Goal: Task Accomplishment & Management: Complete application form

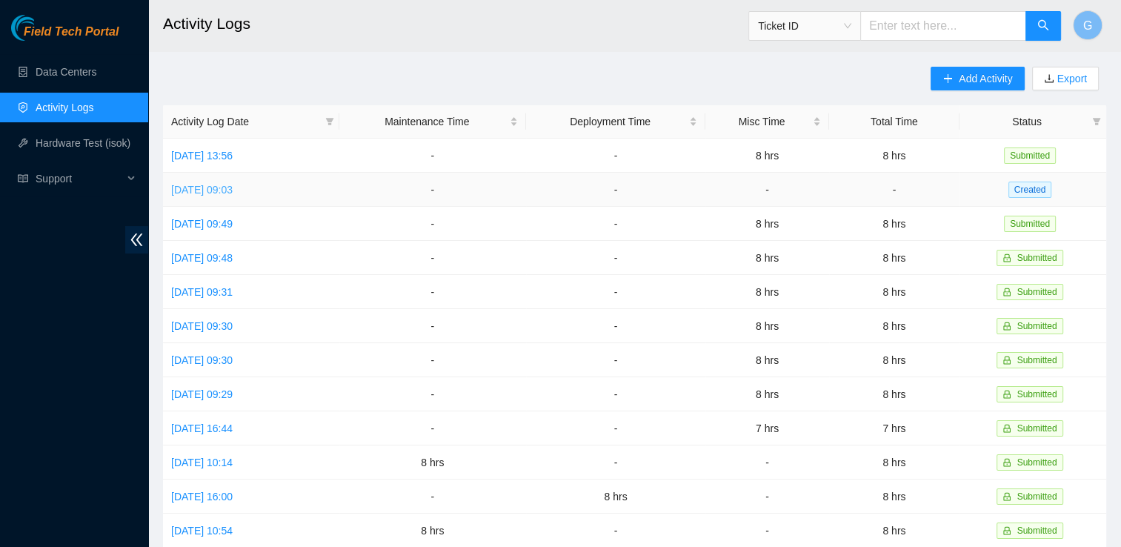
click at [231, 193] on link "[DATE] 09:03" at bounding box center [202, 190] width 62 height 12
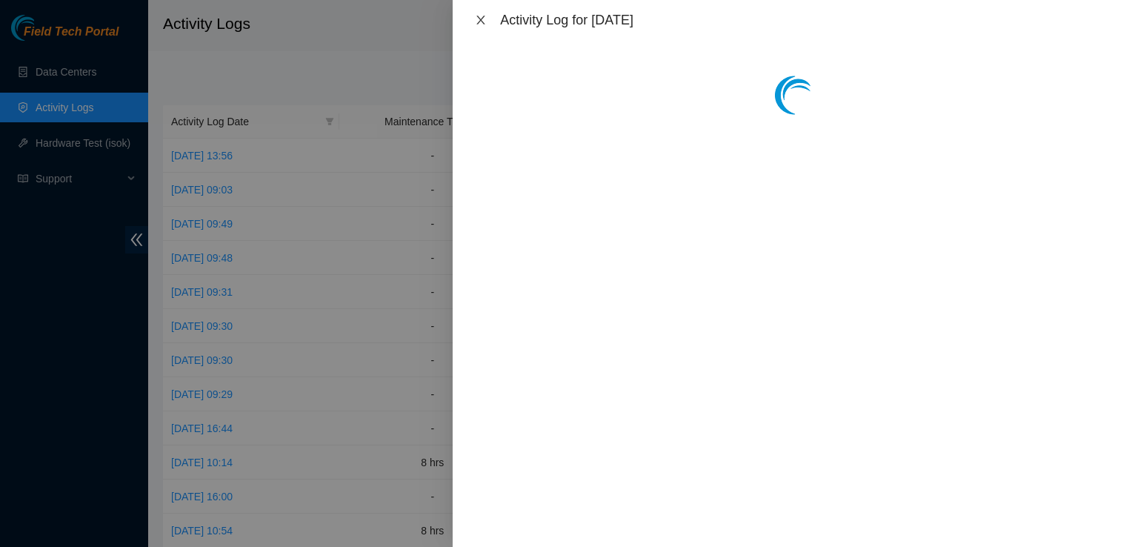
click at [484, 16] on icon "close" at bounding box center [481, 20] width 8 height 9
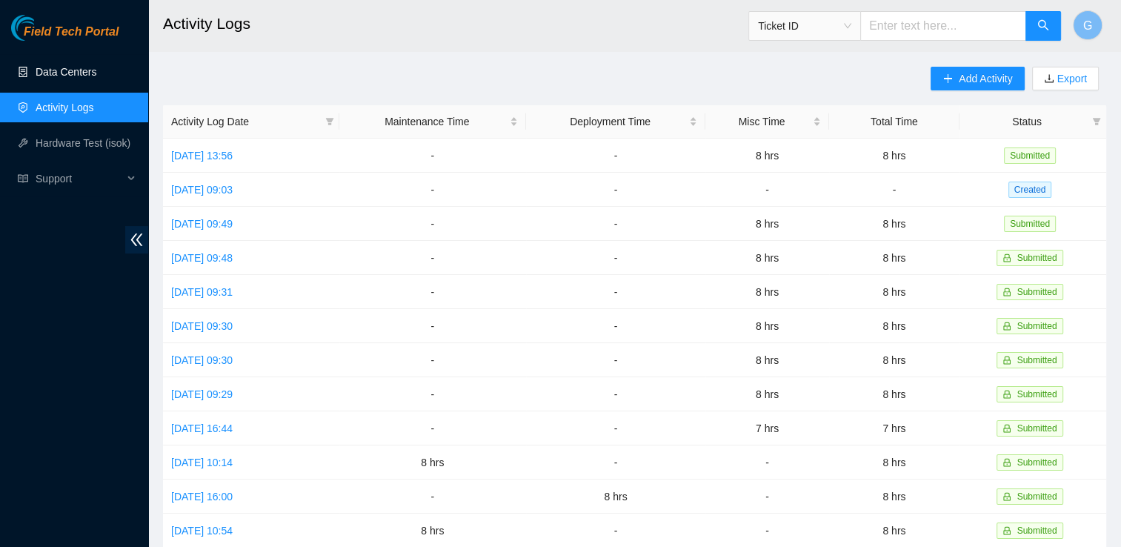
click at [93, 72] on link "Data Centers" at bounding box center [66, 72] width 61 height 12
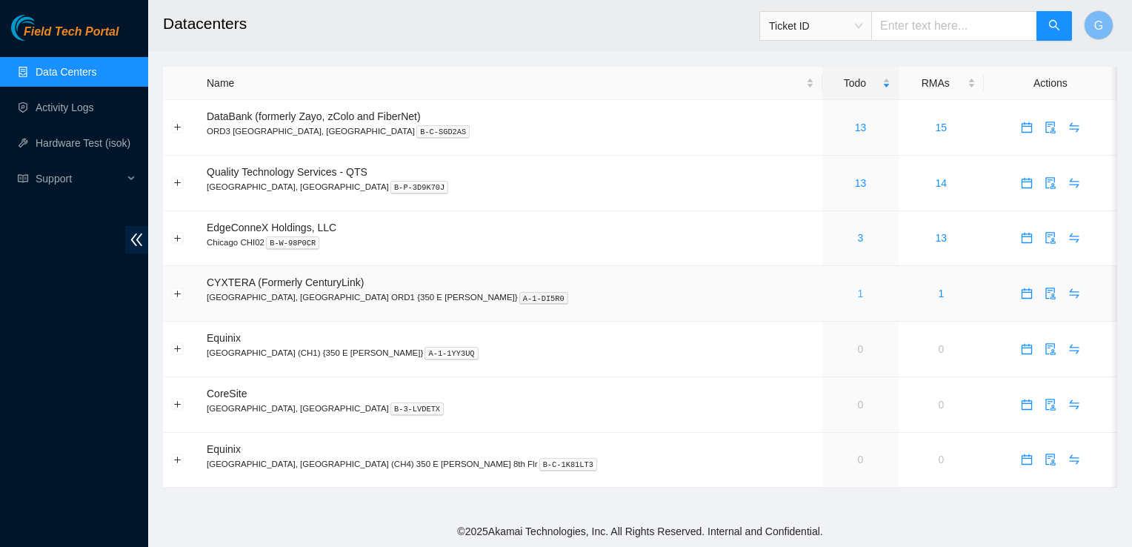
click at [858, 293] on link "1" at bounding box center [861, 294] width 6 height 12
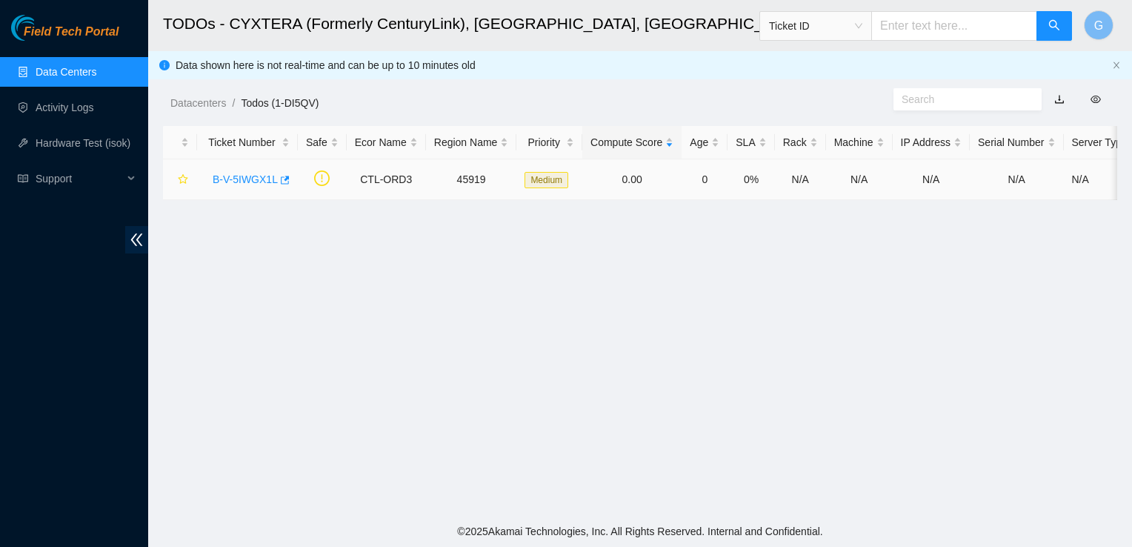
click at [258, 176] on link "B-V-5IWGX1L" at bounding box center [245, 179] width 65 height 12
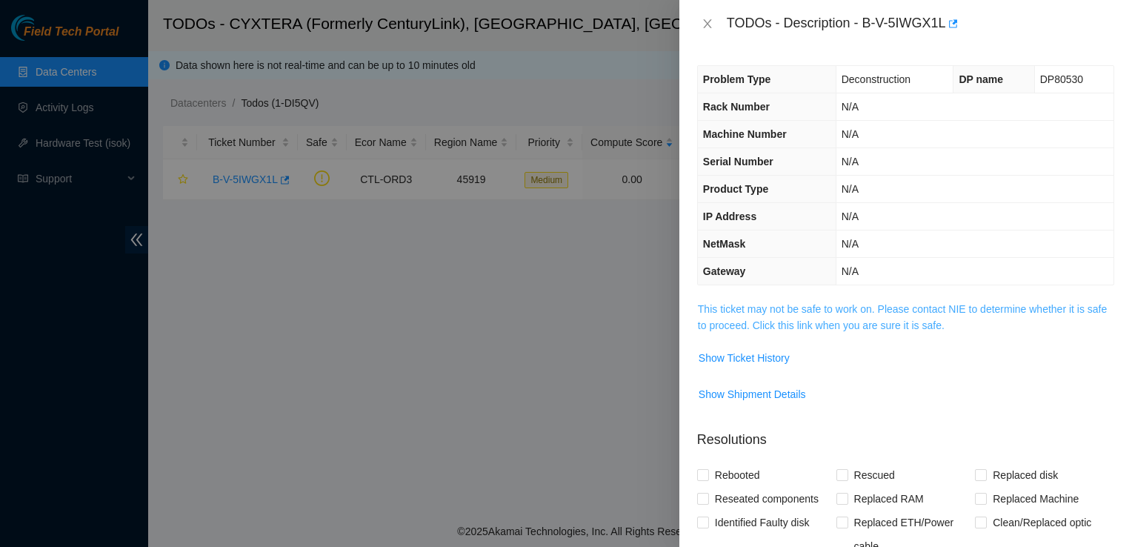
click at [865, 308] on link "This ticket may not be safe to work on. Please contact NIE to determine whether…" at bounding box center [902, 317] width 409 height 28
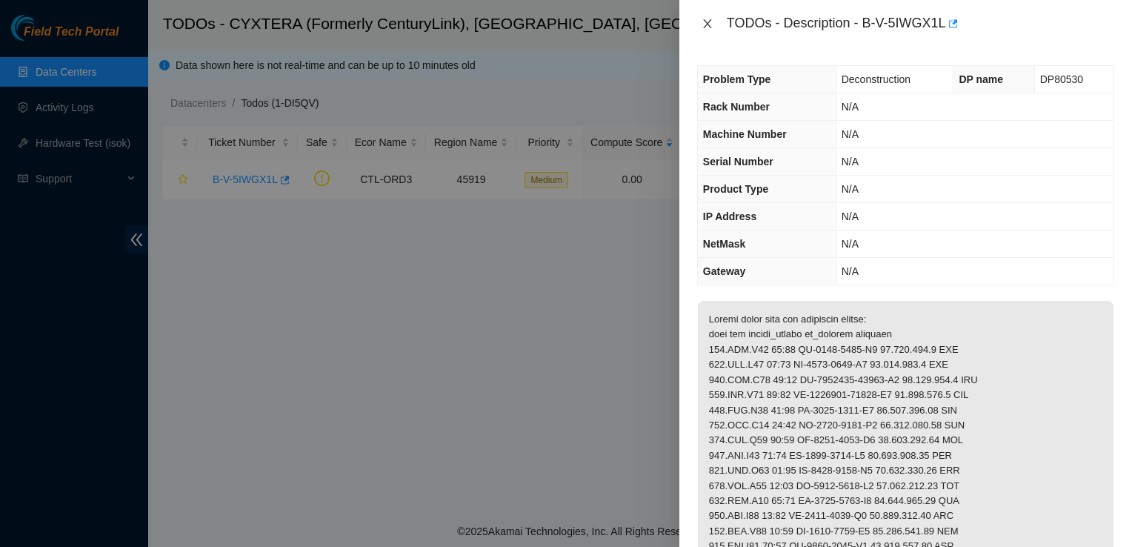
click at [705, 24] on icon "close" at bounding box center [708, 24] width 12 height 12
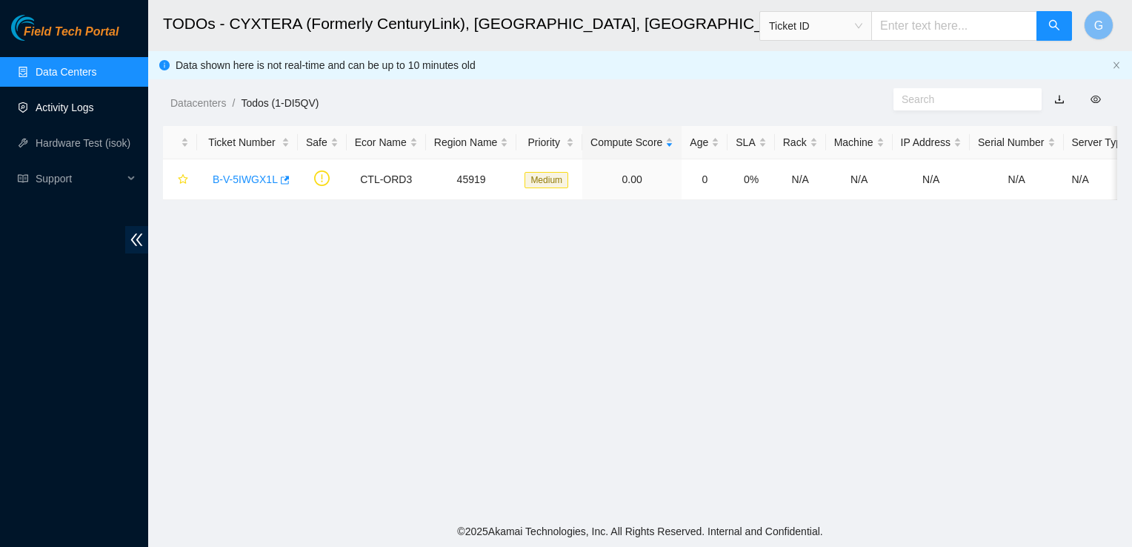
click at [62, 102] on link "Activity Logs" at bounding box center [65, 108] width 59 height 12
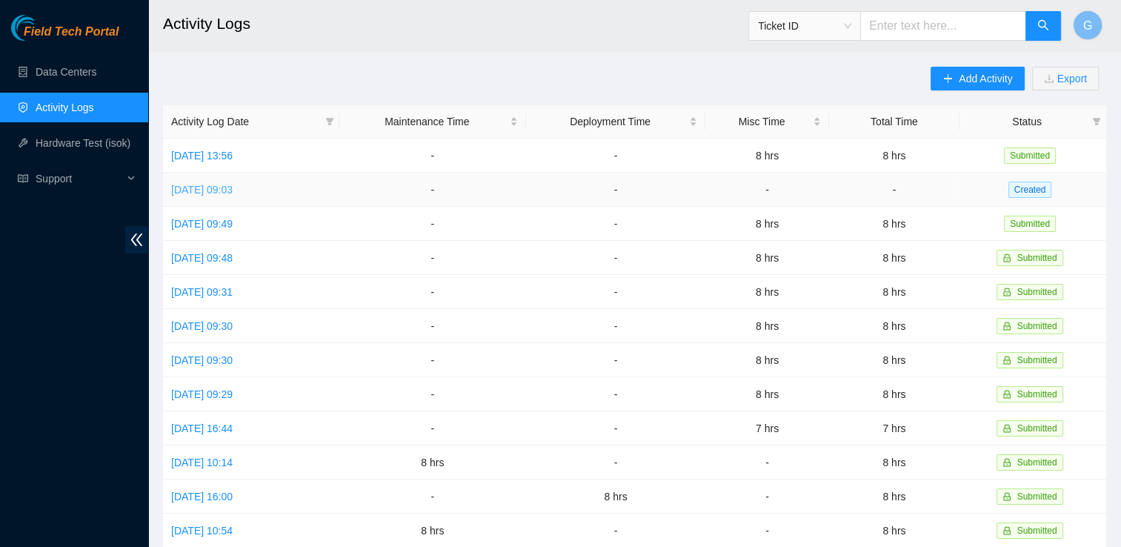
click at [225, 187] on link "[DATE] 09:03" at bounding box center [202, 190] width 62 height 12
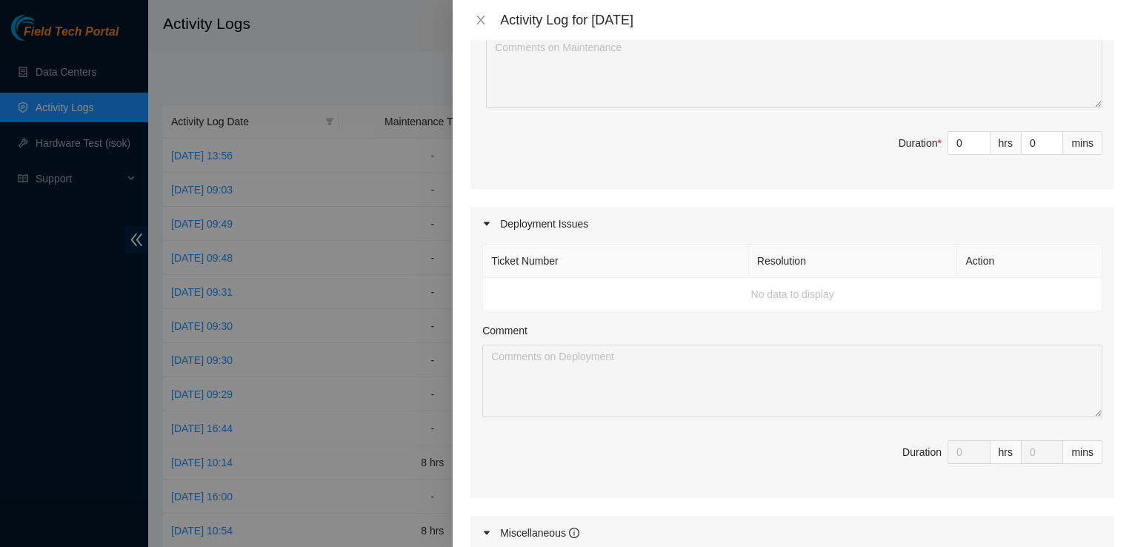
scroll to position [667, 0]
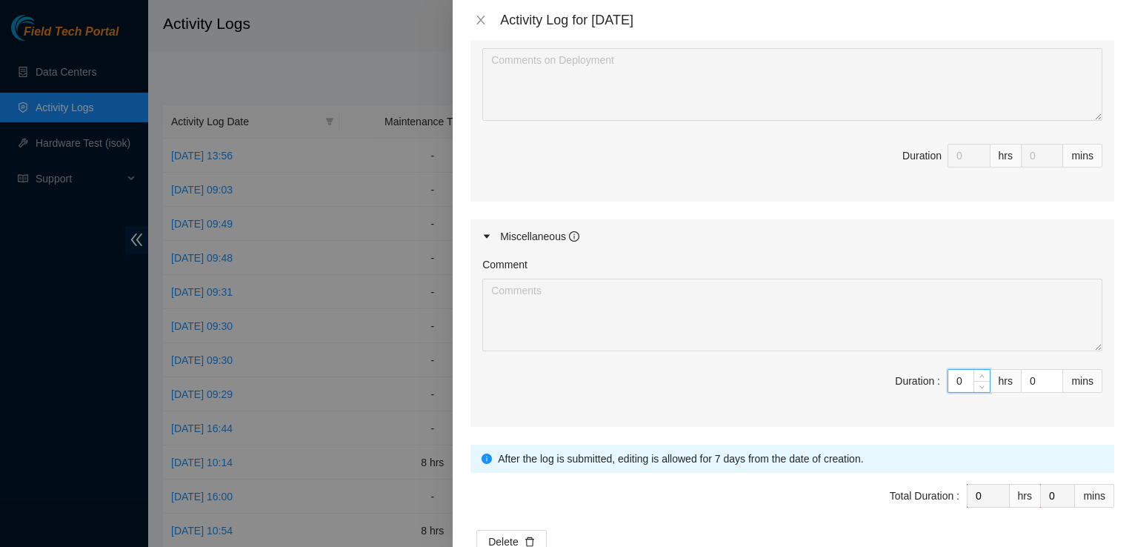
drag, startPoint x: 949, startPoint y: 371, endPoint x: 909, endPoint y: 378, distance: 39.8
click at [909, 378] on span "Duration : 0 hrs 0 mins" at bounding box center [792, 389] width 620 height 41
type input "8"
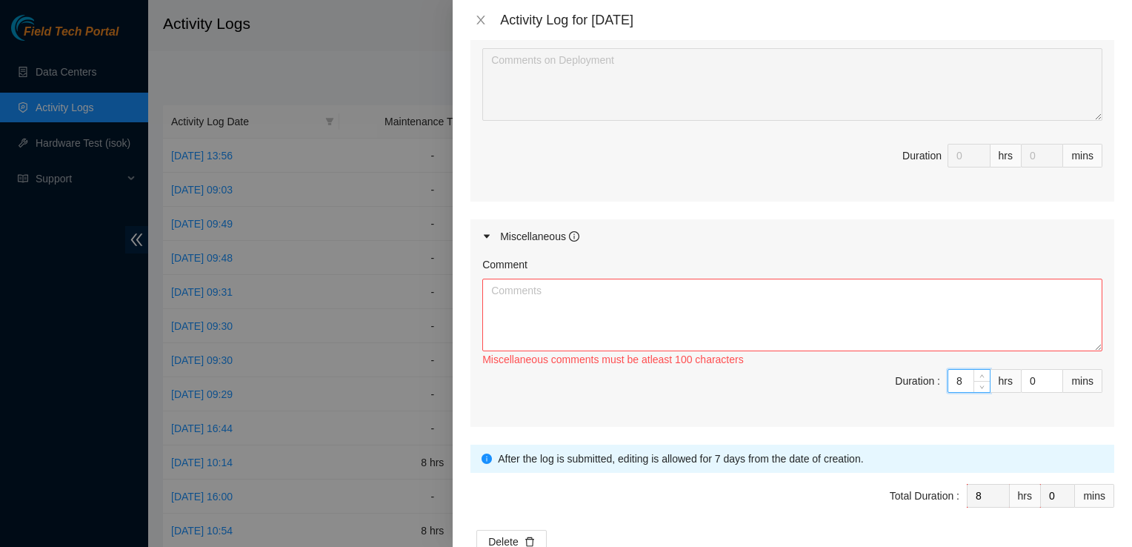
type input "8"
click at [815, 298] on textarea "Comment" at bounding box center [792, 315] width 620 height 73
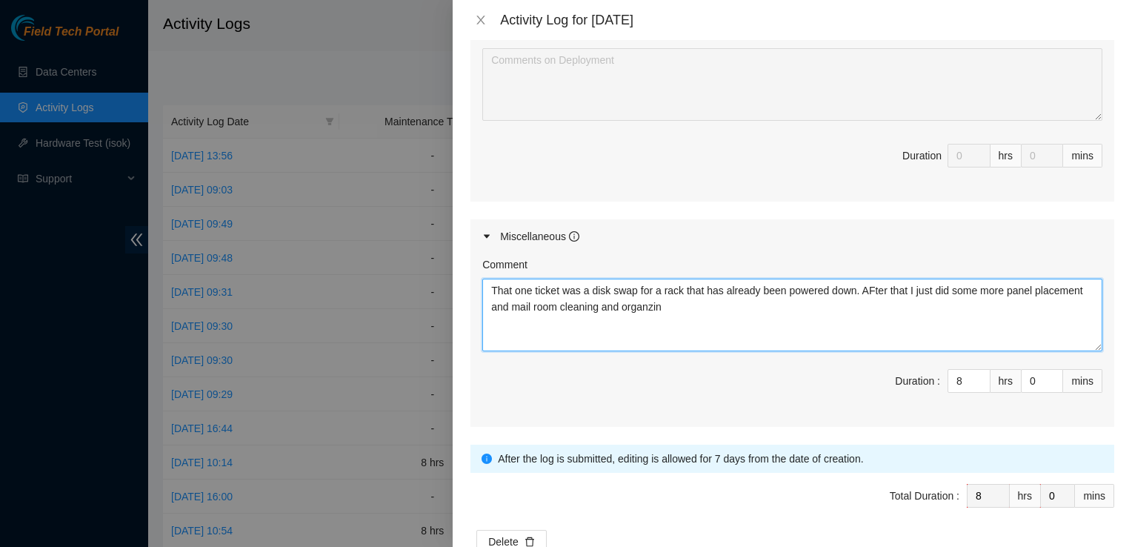
type textarea "That one ticket was a disk swap for a rack that has already been powered down. …"
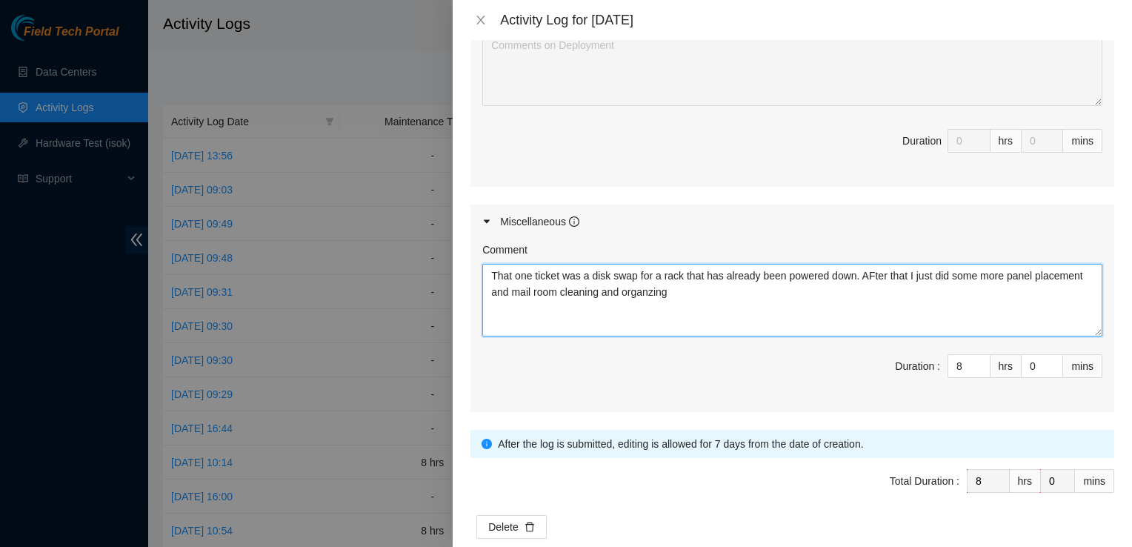
scroll to position [705, 0]
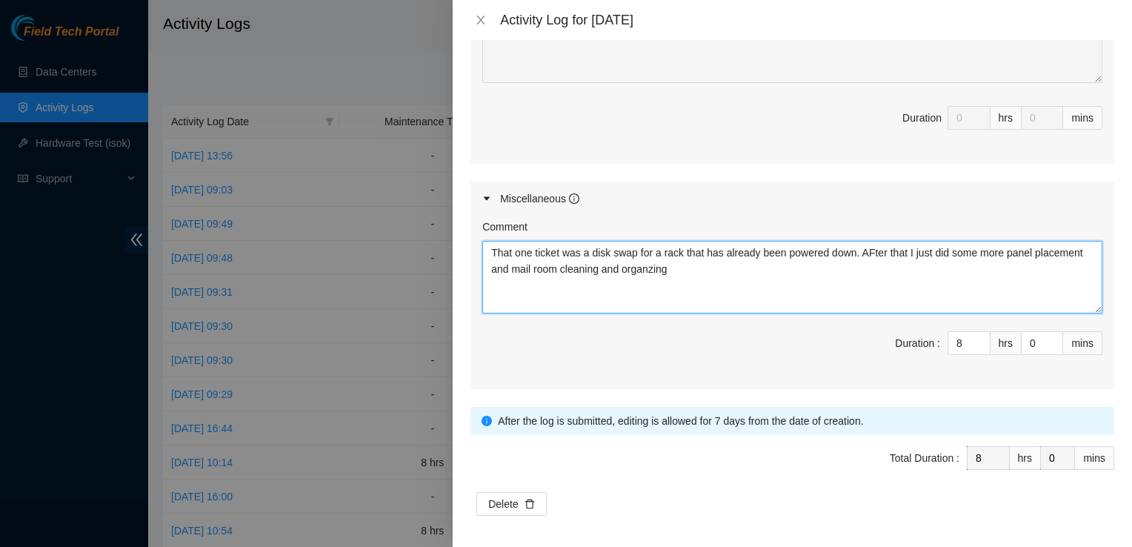
drag, startPoint x: 700, startPoint y: 266, endPoint x: 488, endPoint y: 236, distance: 214.8
click at [488, 236] on div "Comment That one ticket was a disk swap for a rack that has already been powere…" at bounding box center [792, 266] width 620 height 95
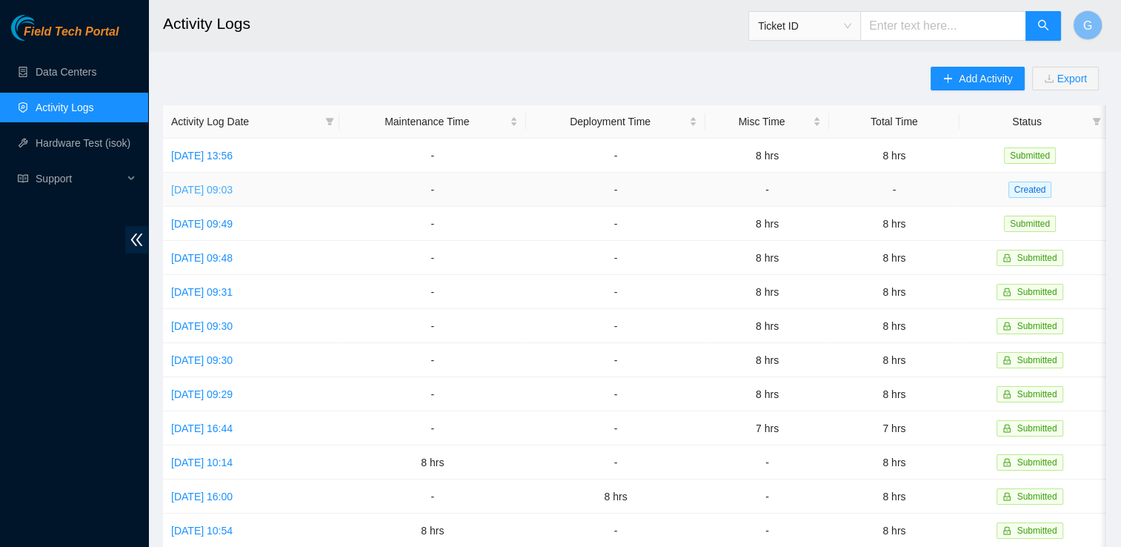
click at [215, 186] on link "Wed, 24 Sep 2025 09:03" at bounding box center [202, 190] width 62 height 12
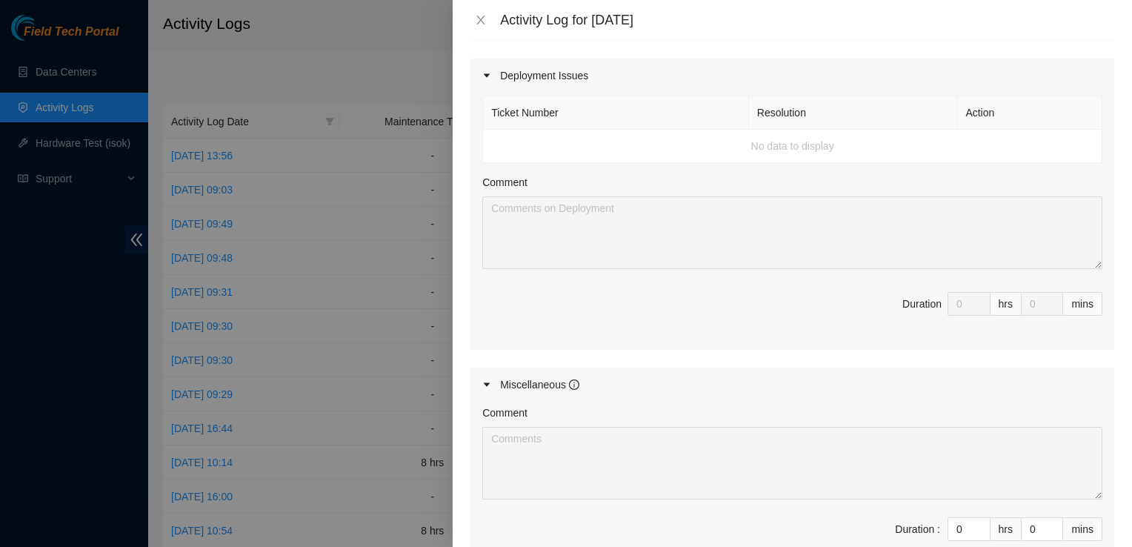
scroll to position [705, 0]
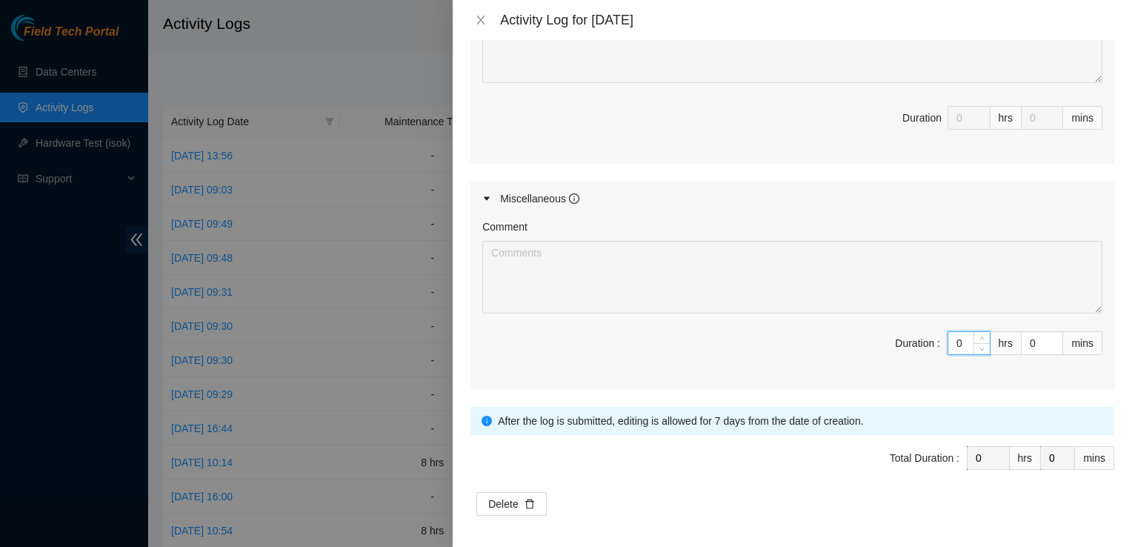
drag, startPoint x: 954, startPoint y: 337, endPoint x: 836, endPoint y: 331, distance: 118.8
click at [836, 331] on span "Duration : 0 hrs 0 mins" at bounding box center [792, 351] width 620 height 41
type input "8"
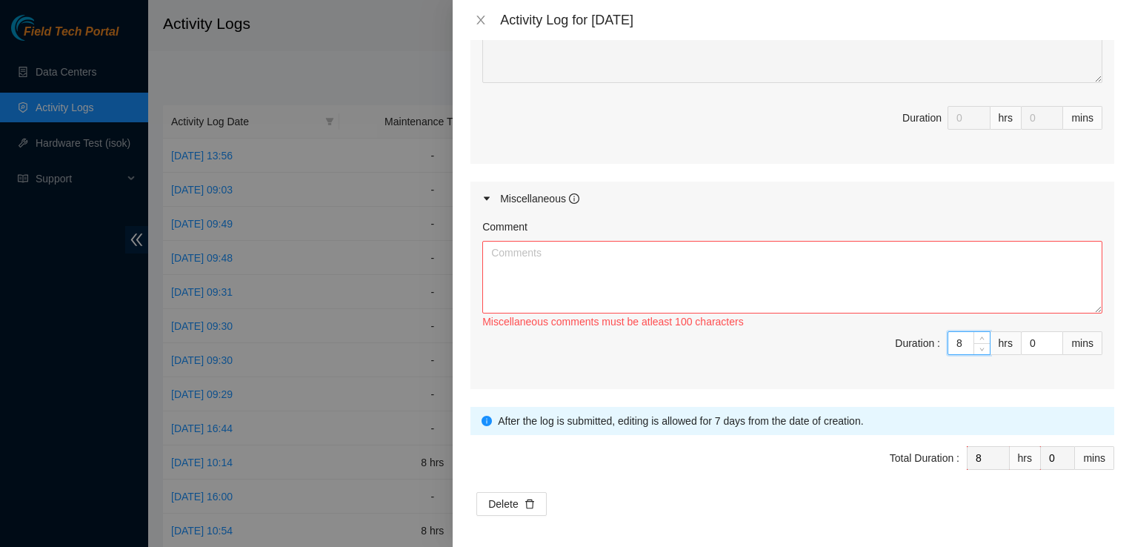
type input "8"
click at [827, 269] on textarea "Comment" at bounding box center [792, 277] width 620 height 73
paste textarea "That one ticket was a disk swap for a rack that has already been powered down. …"
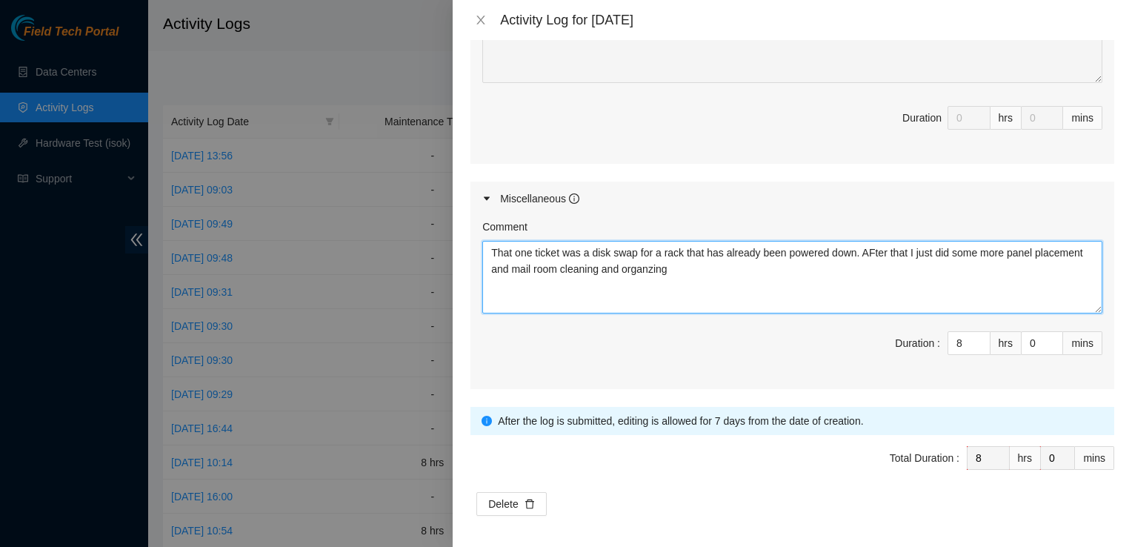
type textarea "That one ticket was a disk swap for a rack that has already been powered down. …"
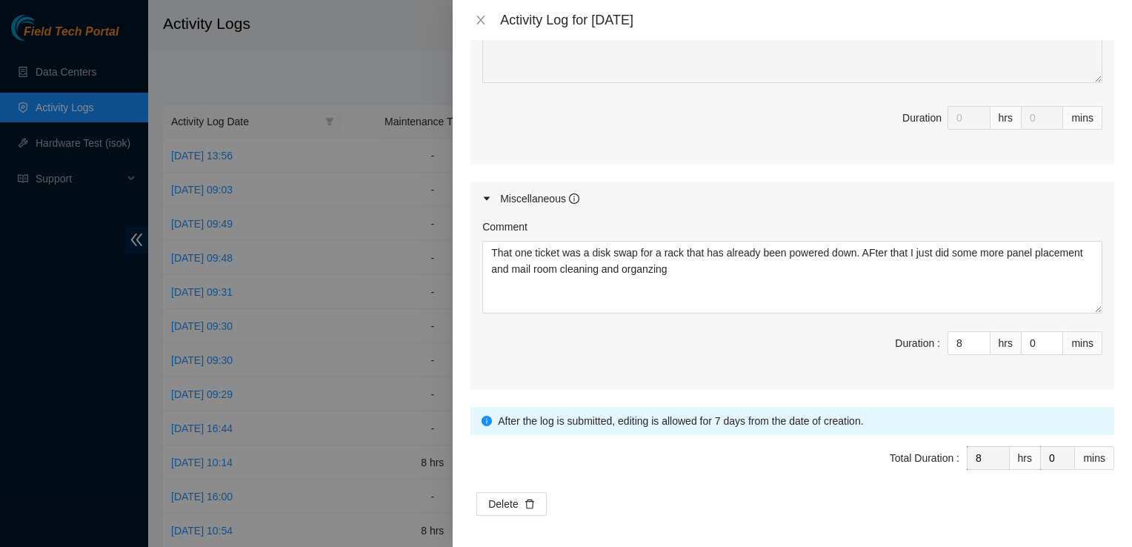
click at [373, 322] on div at bounding box center [566, 273] width 1132 height 547
click at [960, 336] on input "8" at bounding box center [969, 343] width 41 height 22
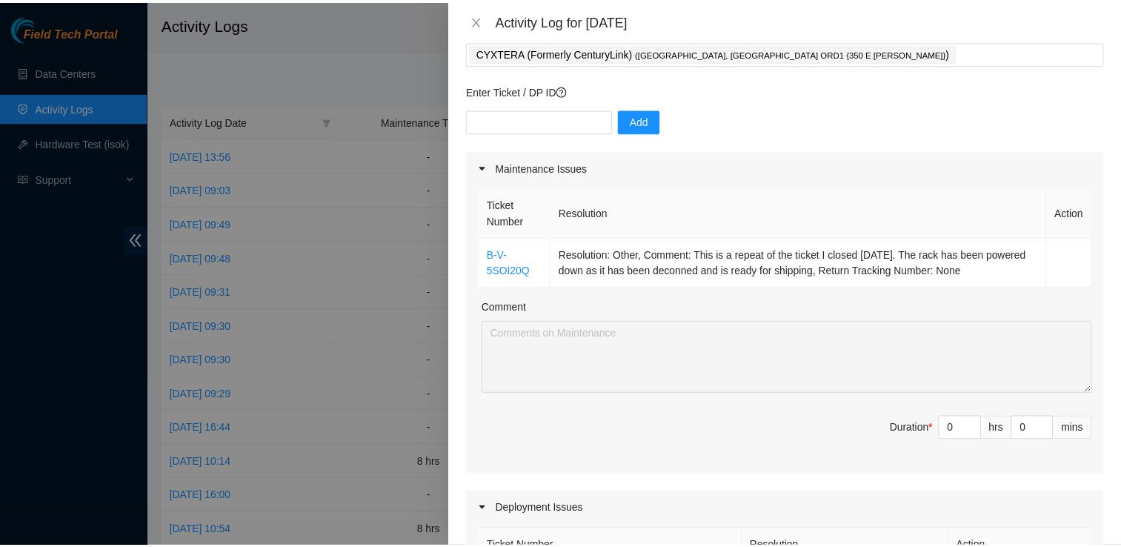
scroll to position [0, 0]
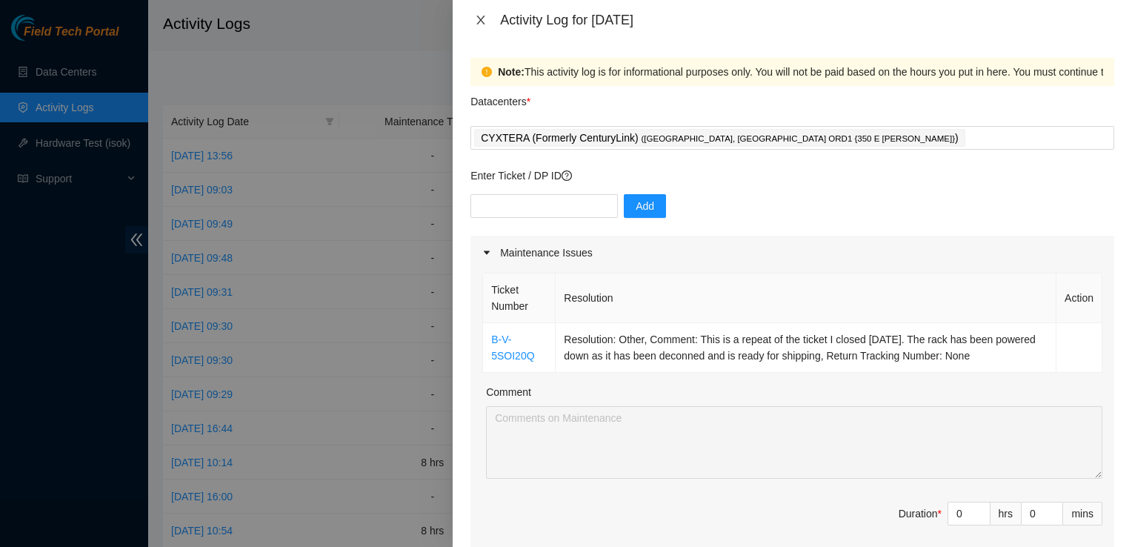
click at [485, 18] on icon "close" at bounding box center [481, 20] width 12 height 12
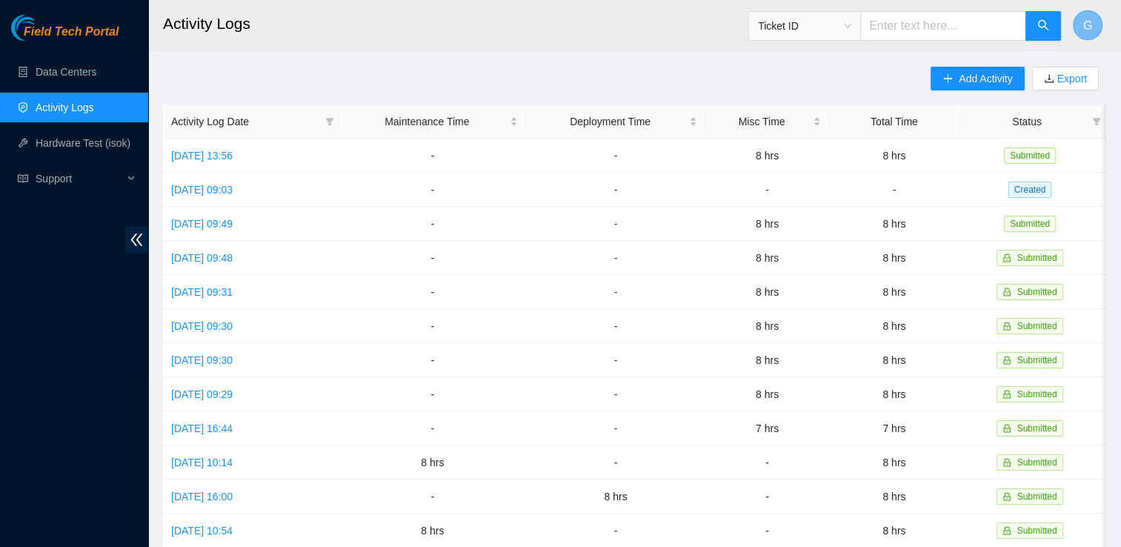
click at [1089, 19] on span "G" at bounding box center [1087, 25] width 9 height 19
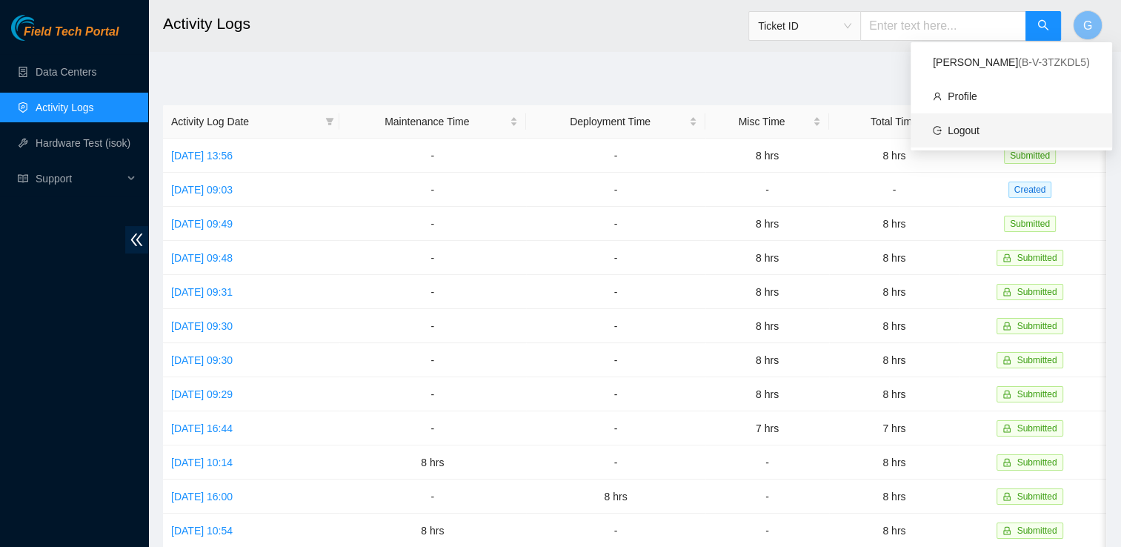
click at [957, 124] on link "Logout" at bounding box center [964, 130] width 32 height 12
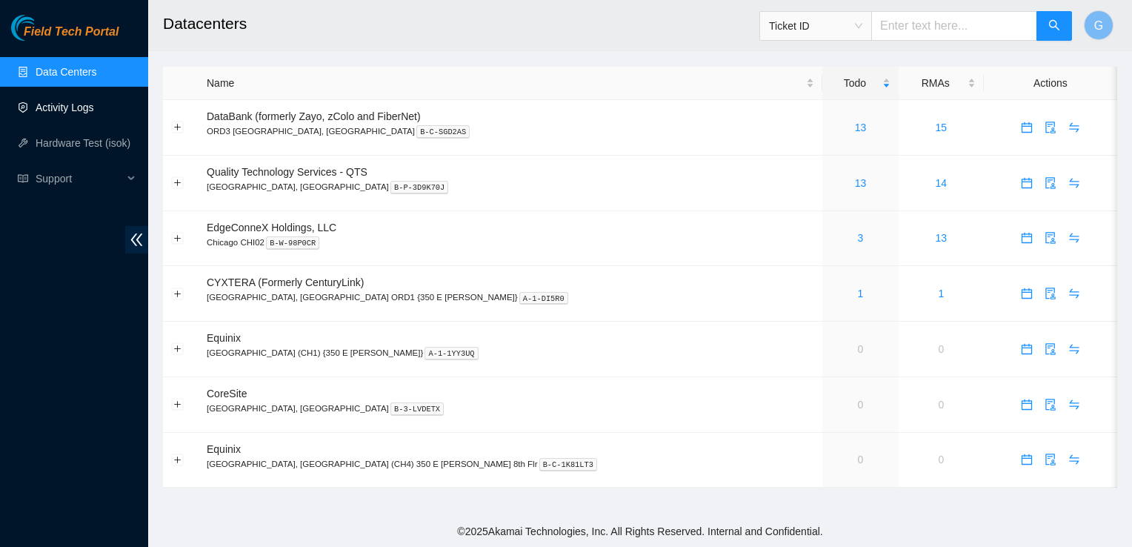
click at [90, 110] on link "Activity Logs" at bounding box center [65, 108] width 59 height 12
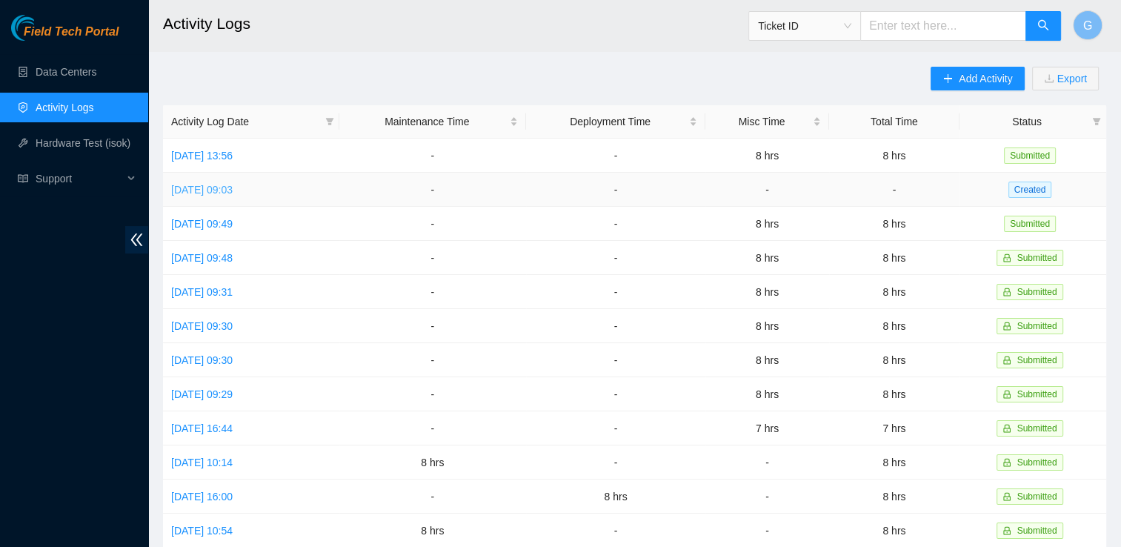
click at [223, 191] on link "[DATE] 09:03" at bounding box center [202, 190] width 62 height 12
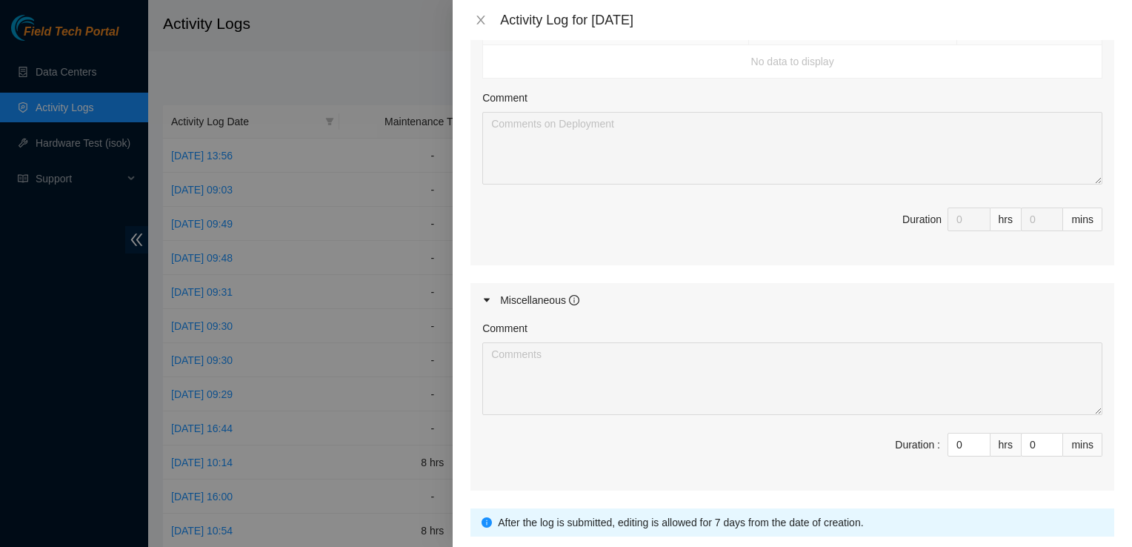
scroll to position [705, 0]
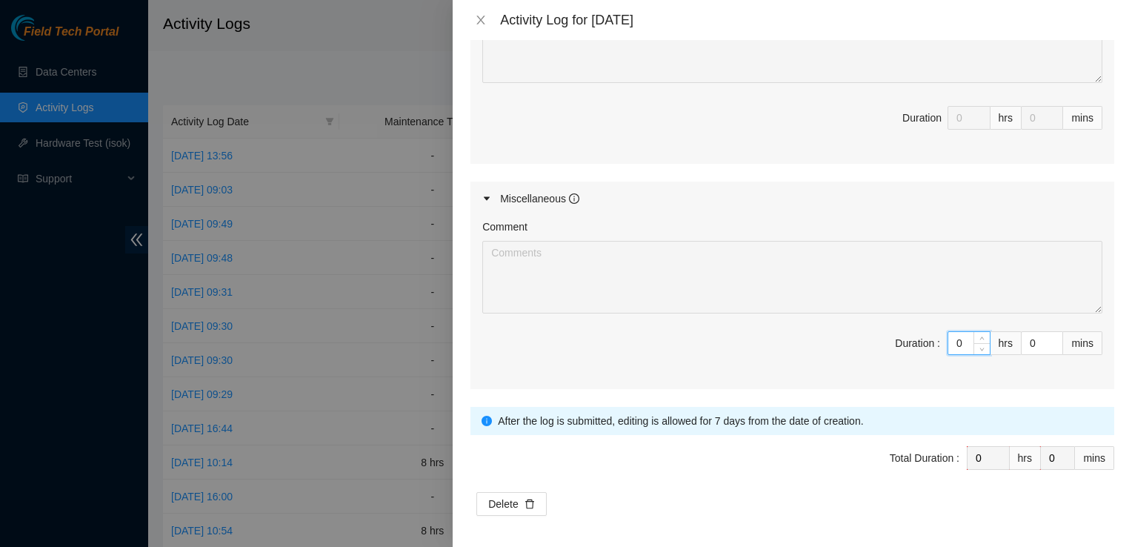
drag, startPoint x: 957, startPoint y: 341, endPoint x: 900, endPoint y: 340, distance: 56.3
click at [900, 340] on span "Duration : 0 hrs 0 mins" at bounding box center [792, 351] width 620 height 41
type input "8"
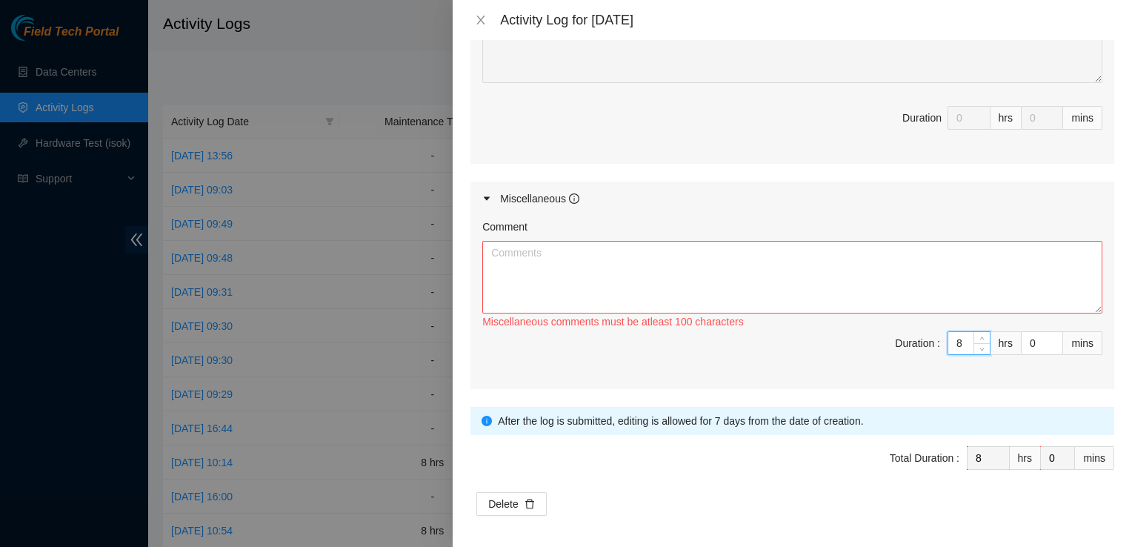
type input "8"
click at [768, 281] on textarea "Comment" at bounding box center [792, 277] width 620 height 73
paste textarea "That one ticket was a disk swap for a rack that has already been powered down. …"
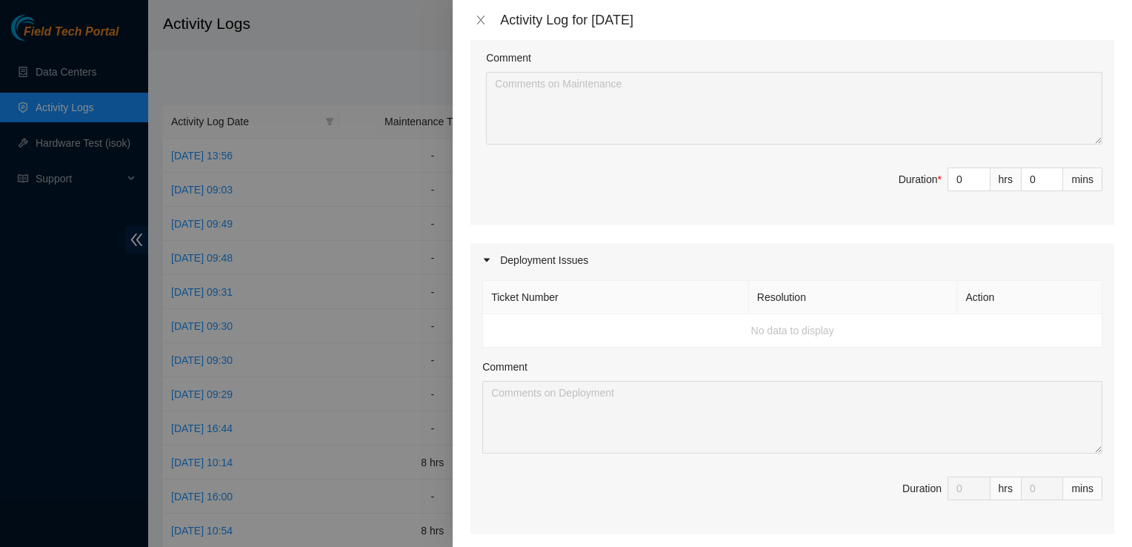
scroll to position [0, 0]
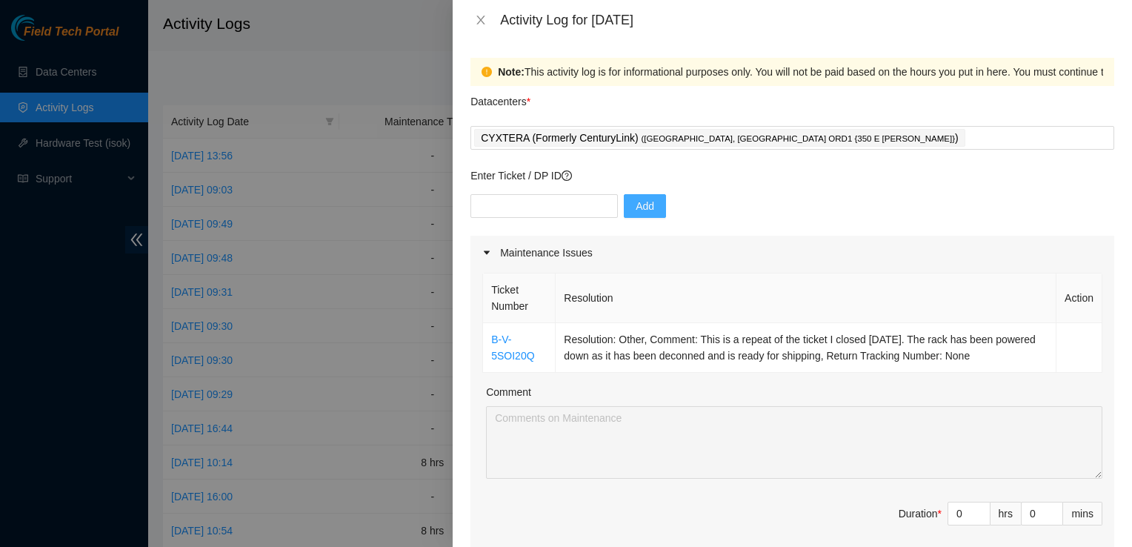
type textarea "That one ticket was a disk swap for a rack that has already been powered down. …"
click at [631, 197] on button "Add" at bounding box center [645, 206] width 42 height 24
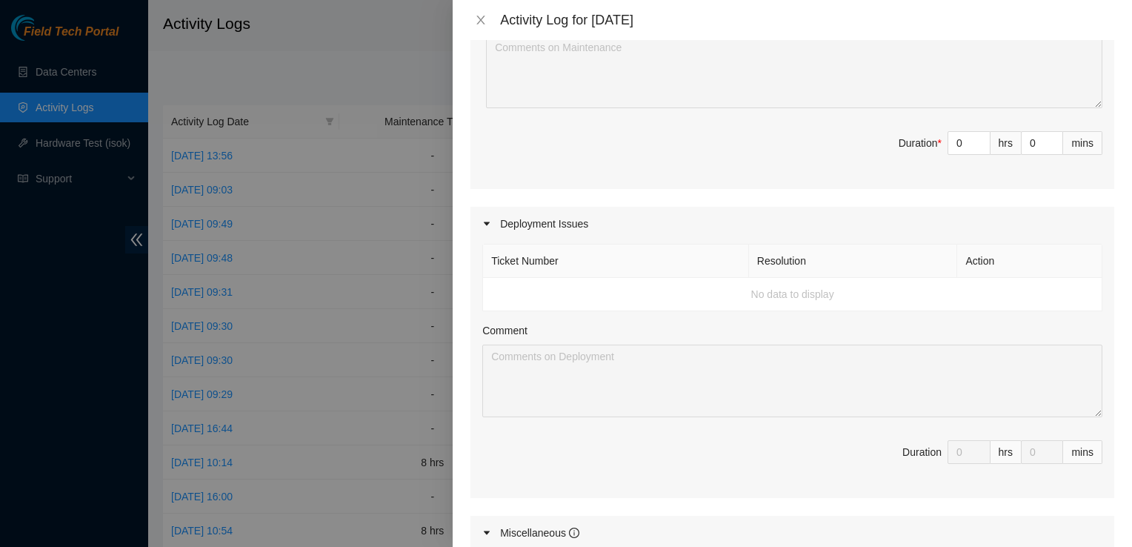
scroll to position [705, 0]
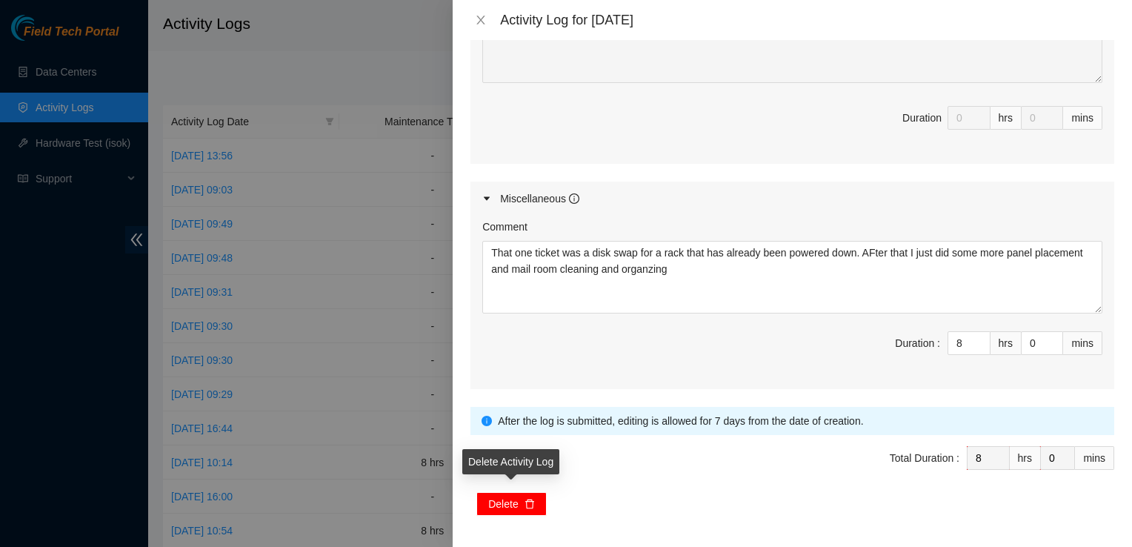
click at [514, 499] on span "Delete" at bounding box center [503, 504] width 30 height 16
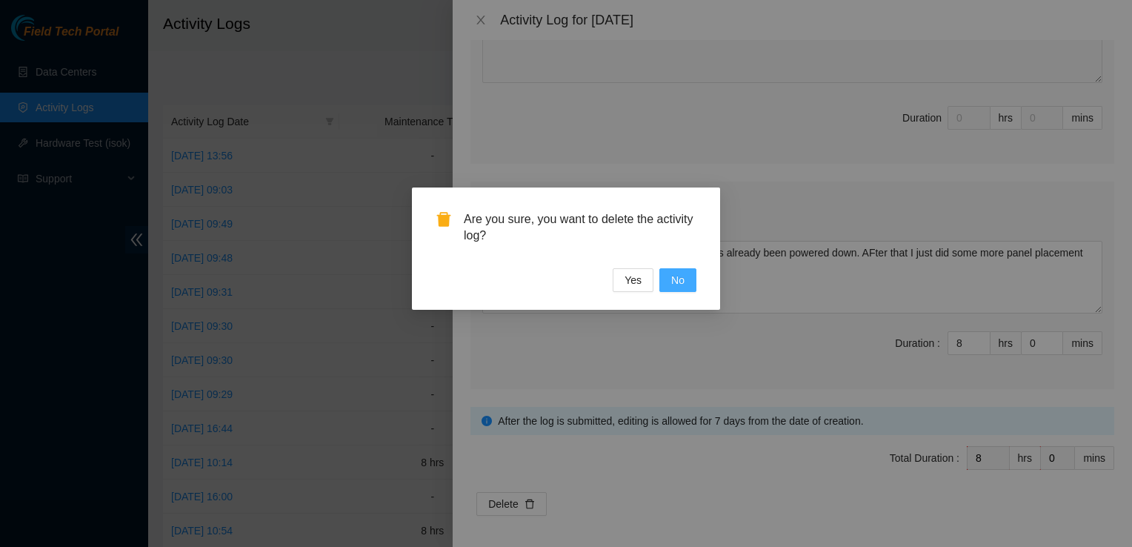
click at [679, 288] on button "No" at bounding box center [678, 280] width 37 height 24
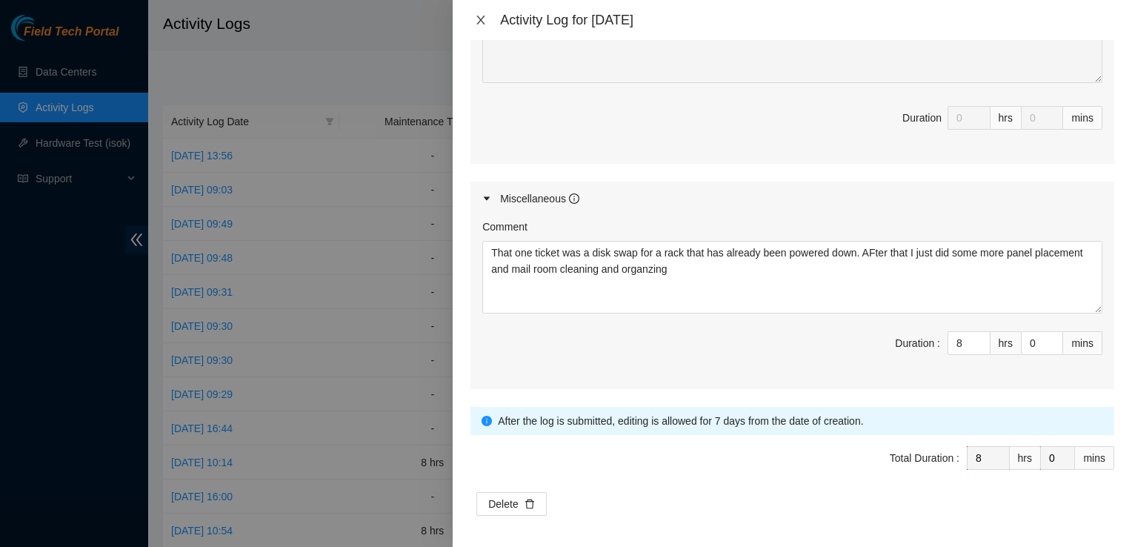
click at [484, 19] on icon "close" at bounding box center [481, 20] width 12 height 12
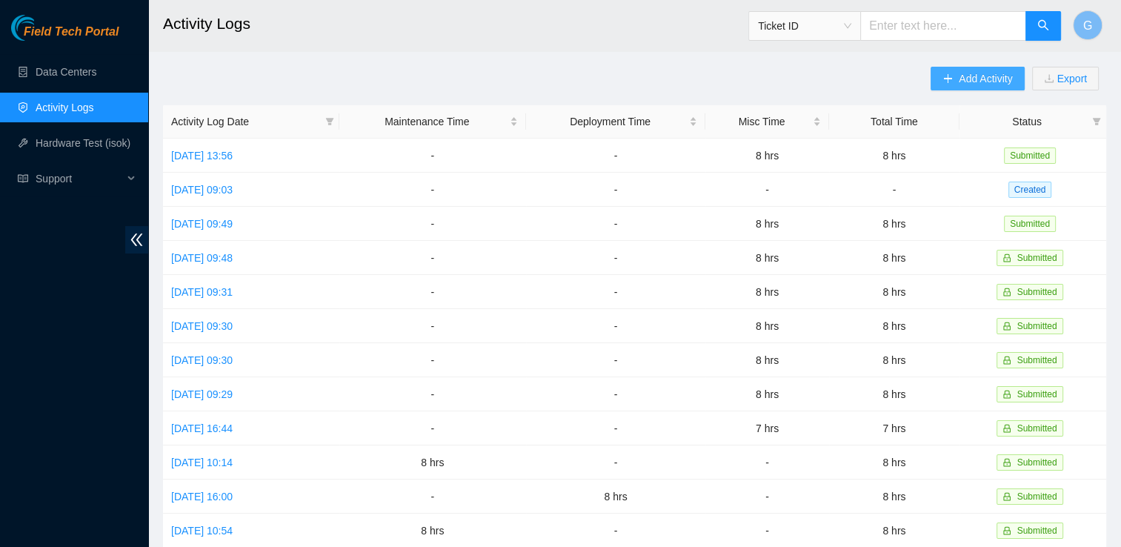
click at [959, 78] on span "Add Activity" at bounding box center [985, 78] width 53 height 16
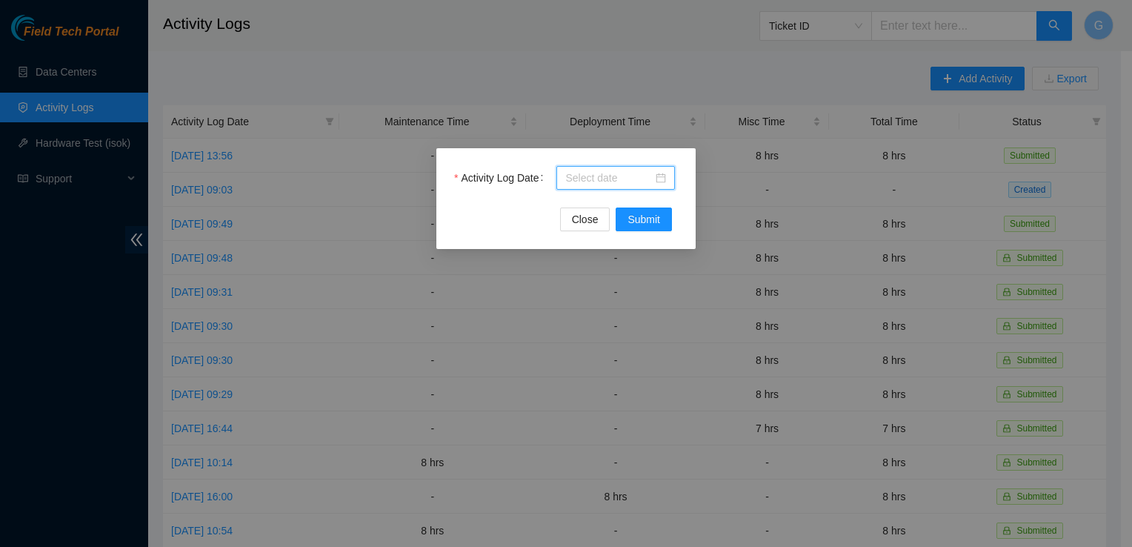
click at [602, 175] on input "Activity Log Date" at bounding box center [608, 178] width 87 height 16
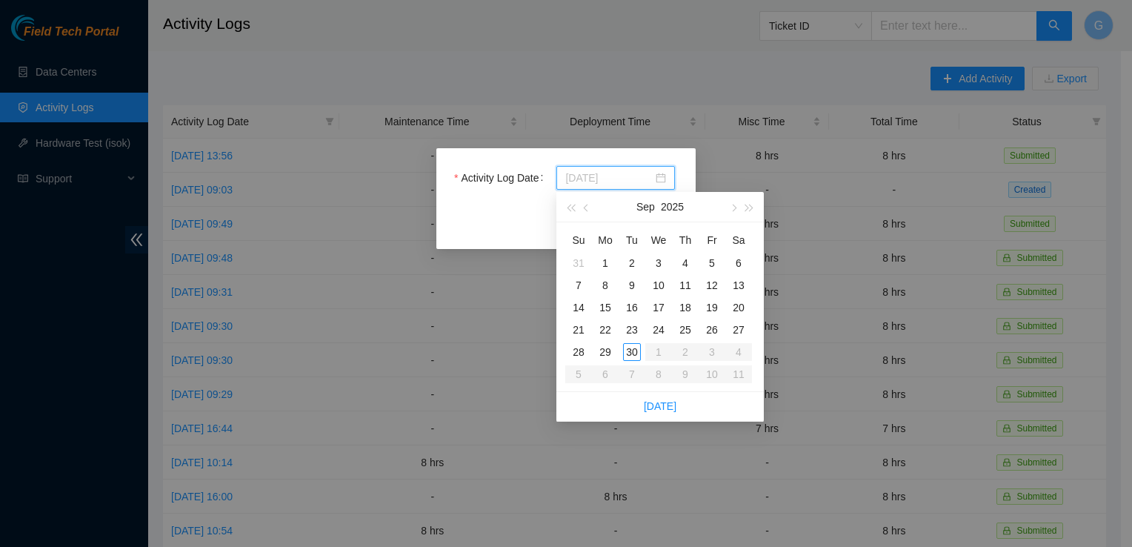
type input "[DATE]"
click at [719, 325] on div "26" at bounding box center [712, 330] width 18 height 18
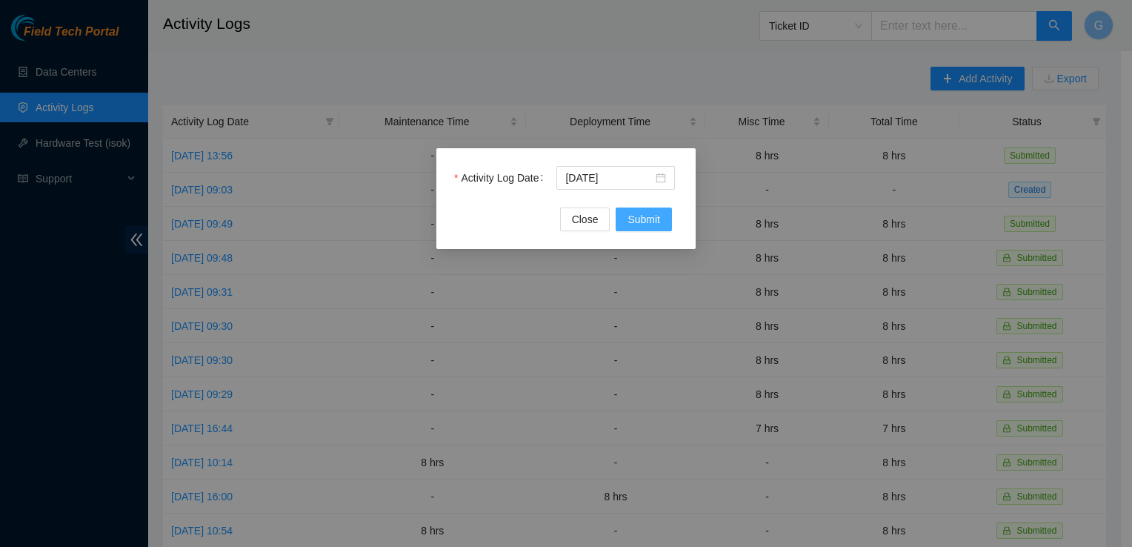
click at [658, 216] on span "Submit" at bounding box center [644, 219] width 33 height 16
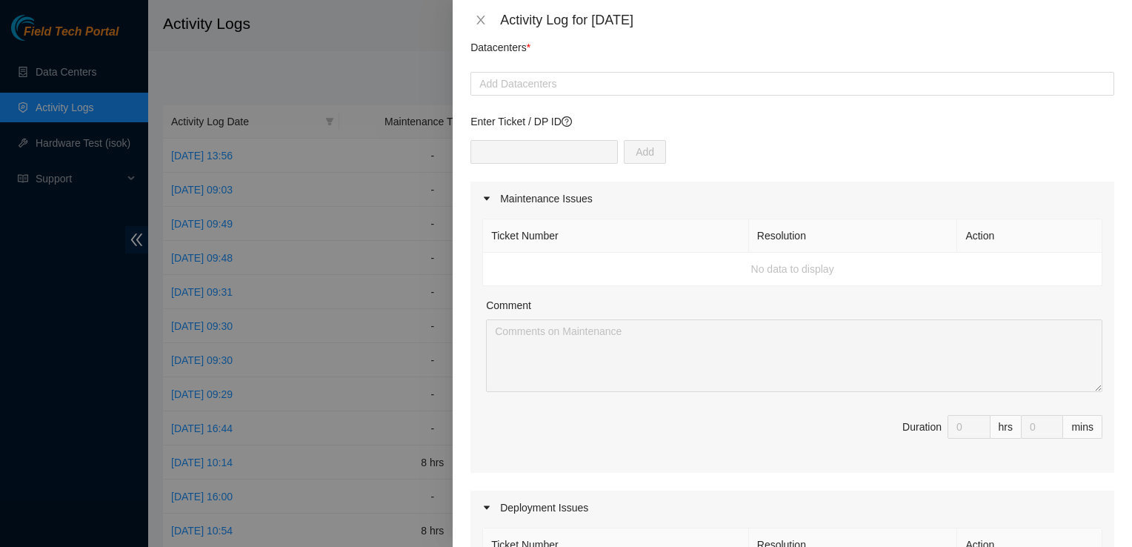
scroll to position [0, 0]
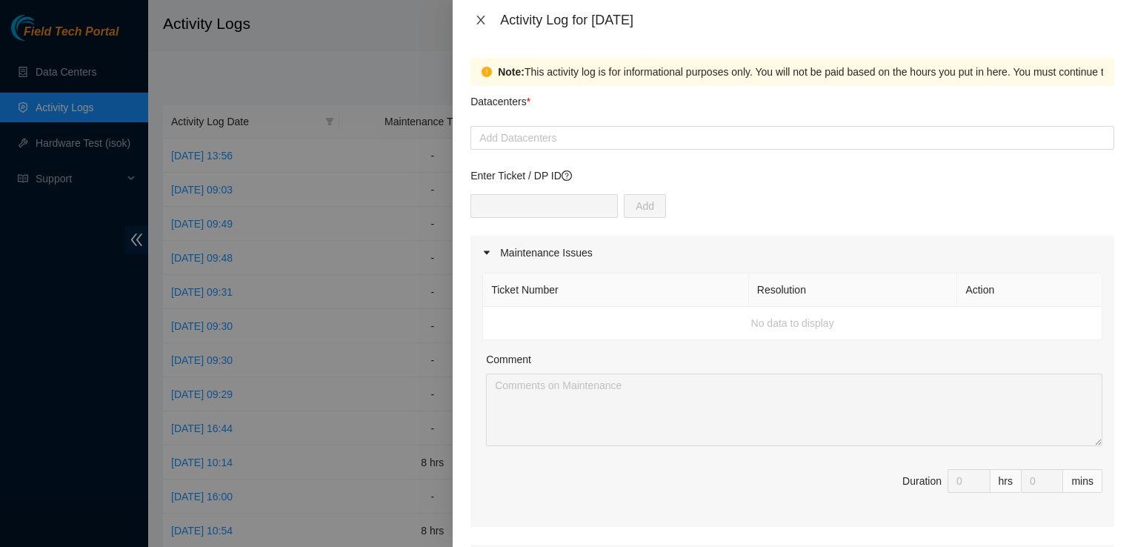
click at [482, 16] on icon "close" at bounding box center [481, 20] width 12 height 12
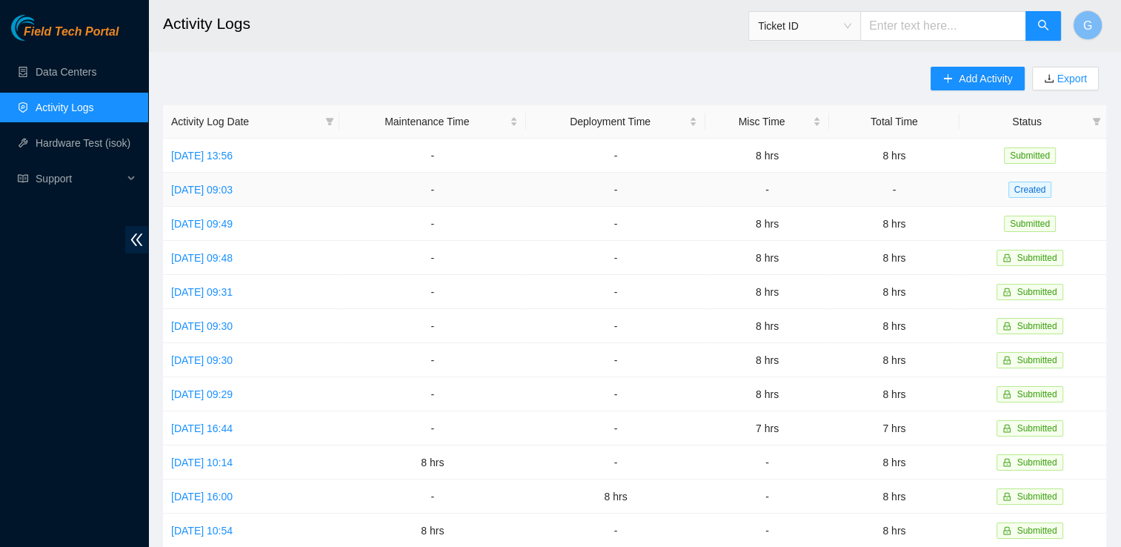
click at [245, 176] on td "[DATE] 09:03" at bounding box center [251, 190] width 176 height 34
click at [233, 188] on link "[DATE] 09:03" at bounding box center [202, 190] width 62 height 12
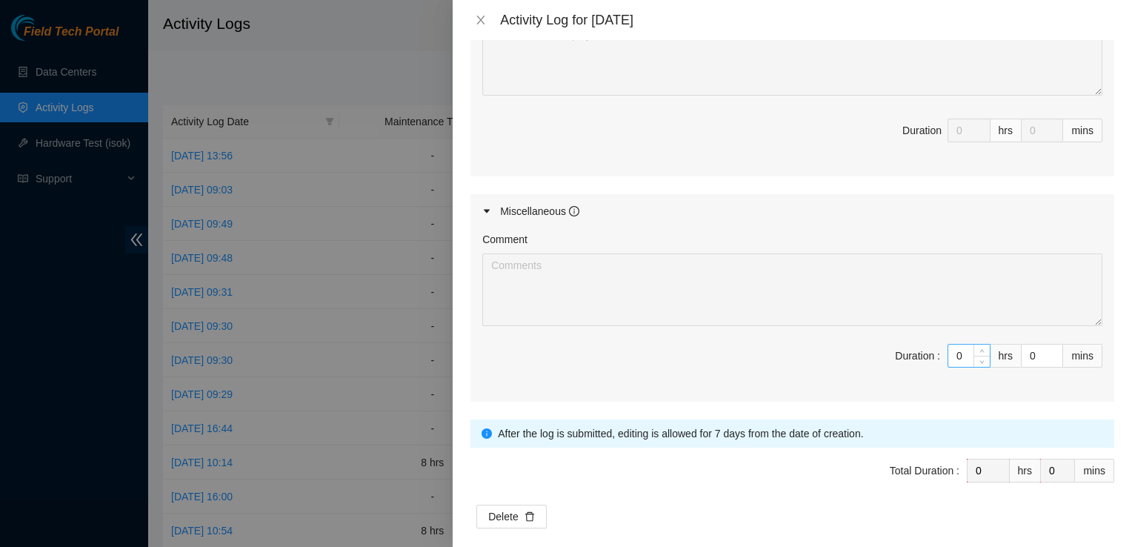
scroll to position [705, 0]
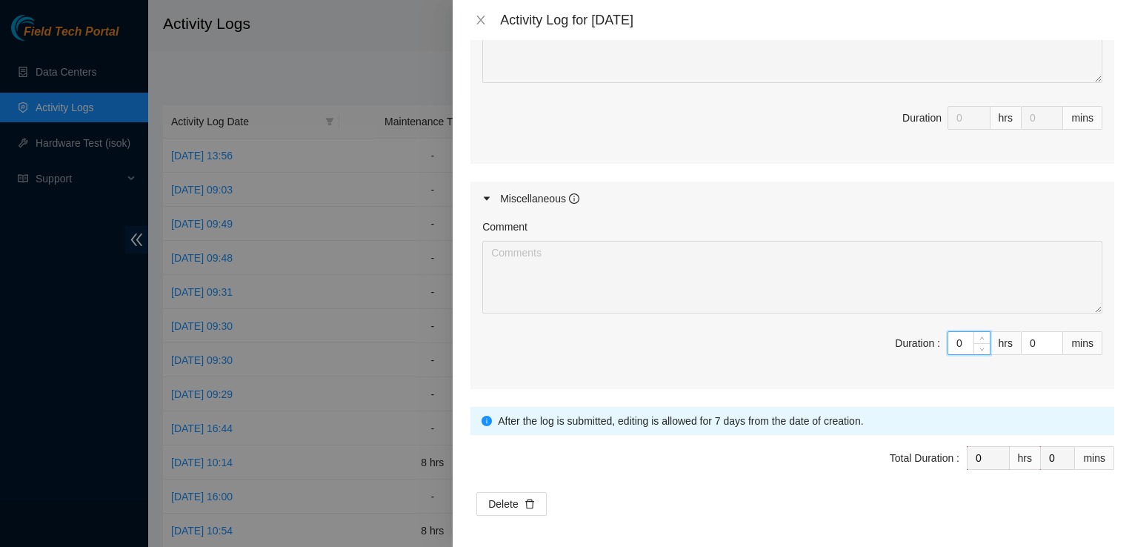
drag, startPoint x: 949, startPoint y: 342, endPoint x: 936, endPoint y: 348, distance: 14.3
click at [948, 348] on div "0" at bounding box center [969, 343] width 43 height 24
type input "8"
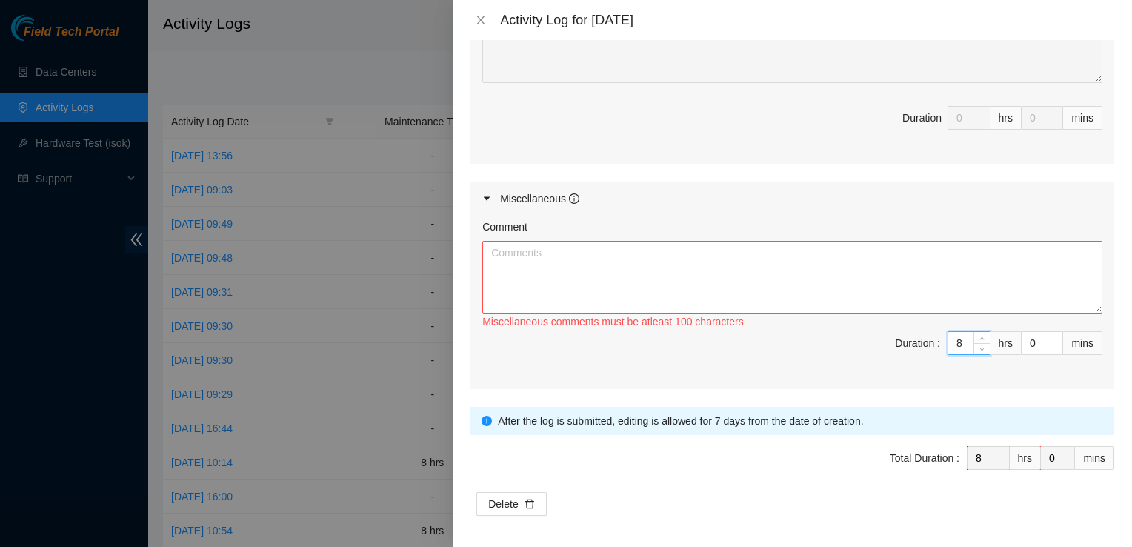
type input "0"
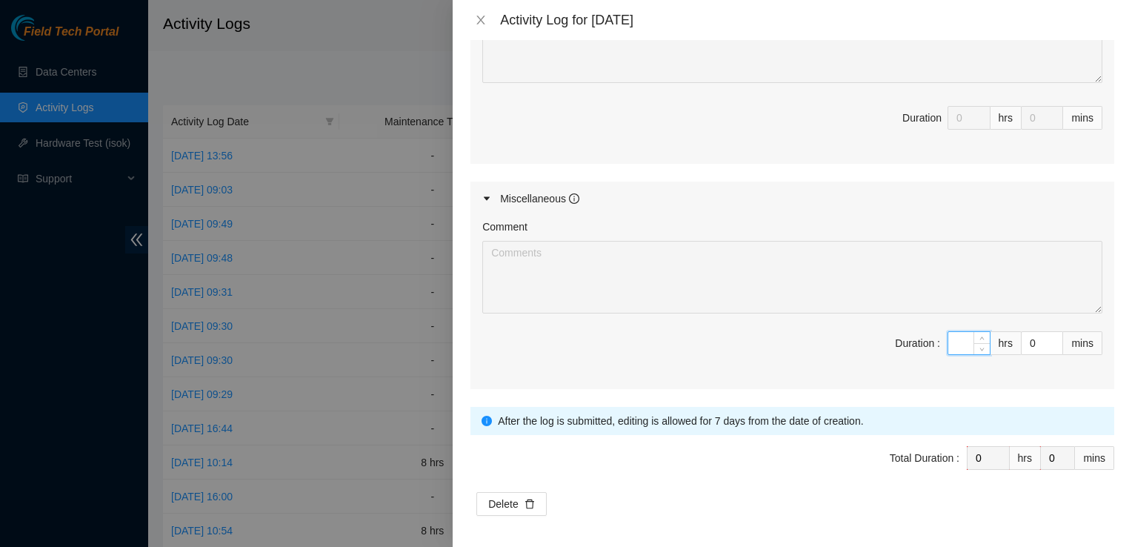
type input "7"
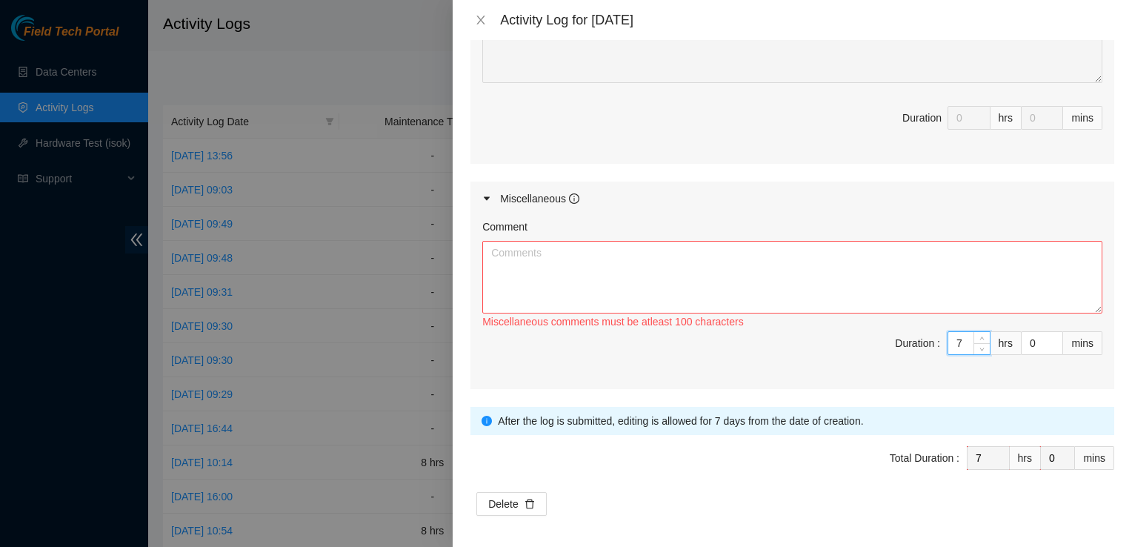
type input "7"
click at [781, 270] on textarea "Comment" at bounding box center [792, 277] width 620 height 73
paste textarea "That one ticket was a disk swap for a rack that has already been powered down. …"
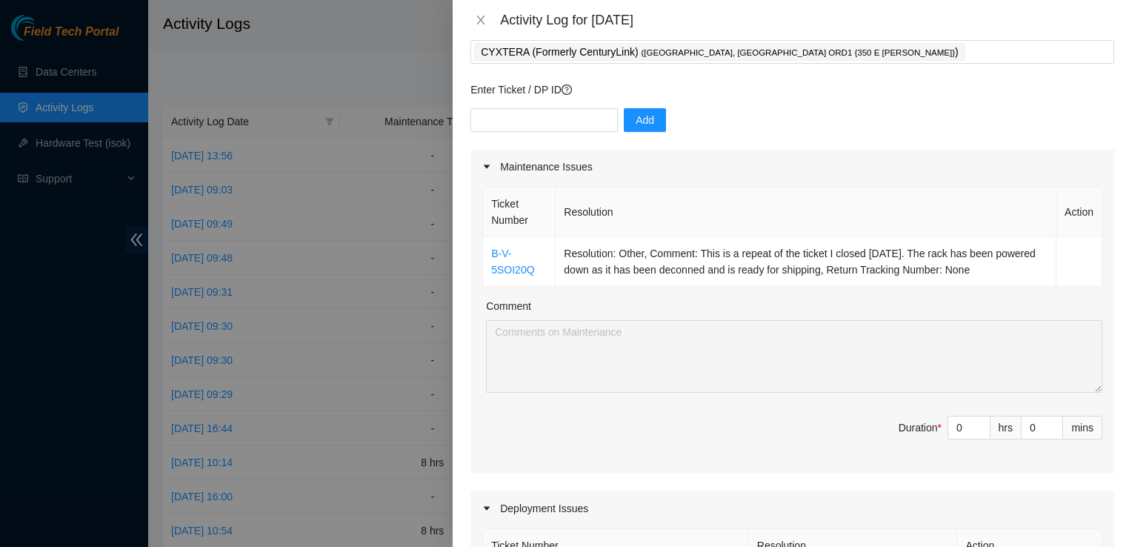
scroll to position [148, 0]
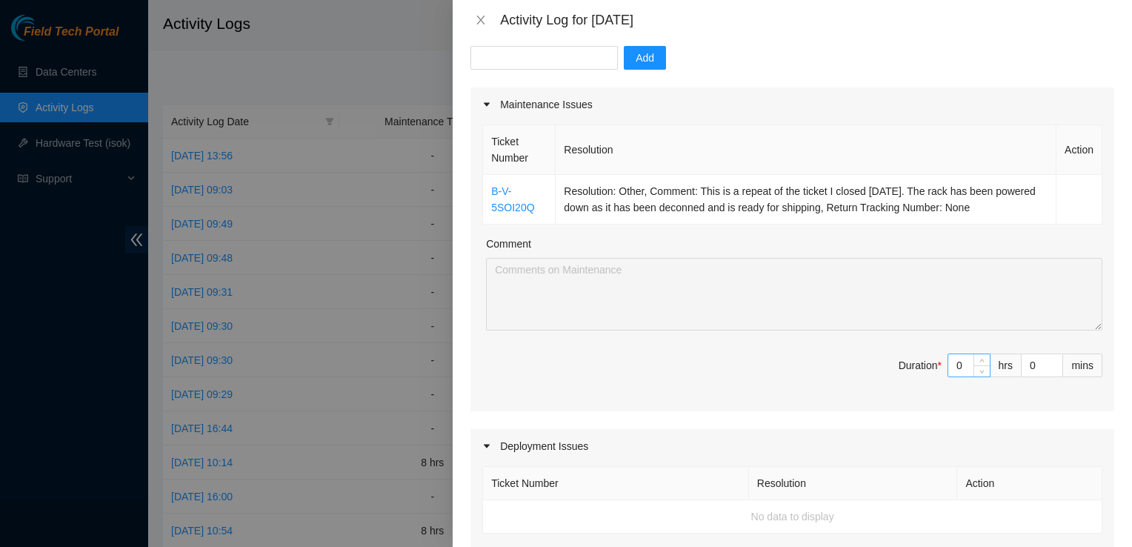
type textarea "That one ticket was a disk swap for a rack that has already been powered down. …"
drag, startPoint x: 954, startPoint y: 360, endPoint x: 880, endPoint y: 369, distance: 74.6
click at [881, 369] on span "Duration * 0 hrs 0 mins" at bounding box center [792, 373] width 620 height 41
type input "1"
type input "8"
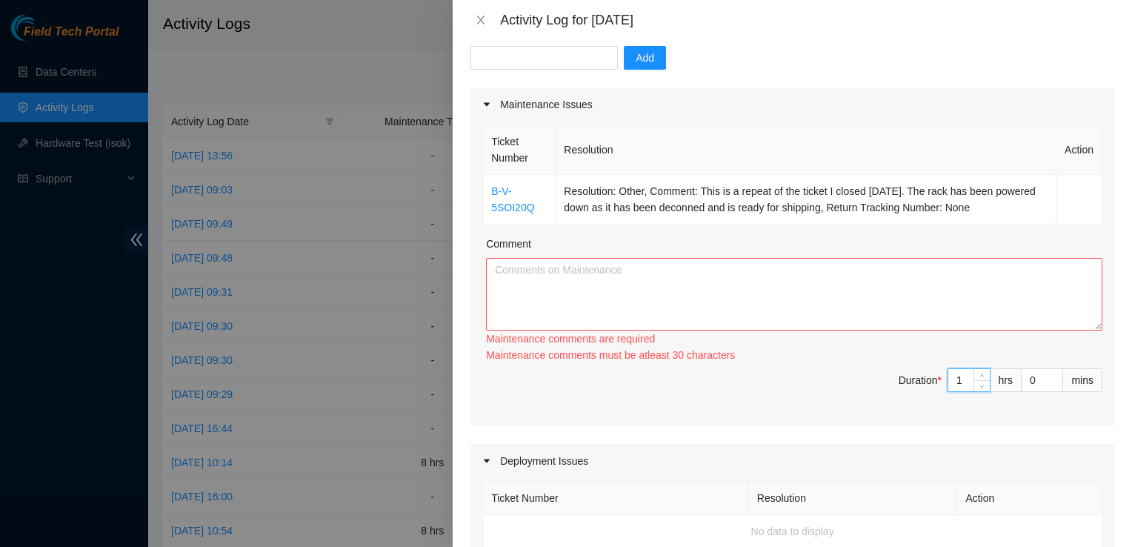
type input "1"
click at [697, 274] on textarea "Comment" at bounding box center [794, 294] width 617 height 73
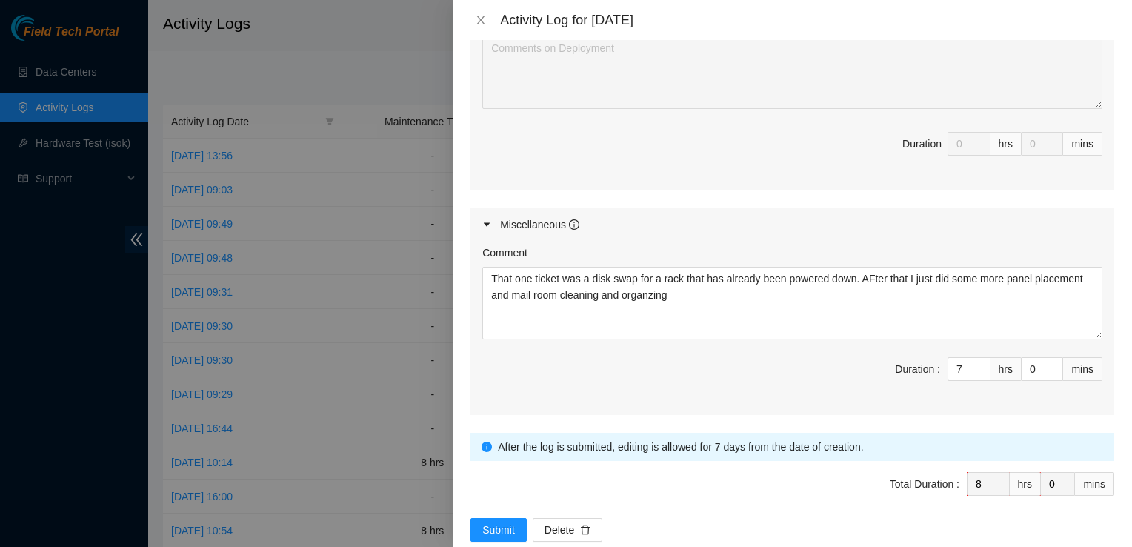
scroll to position [705, 0]
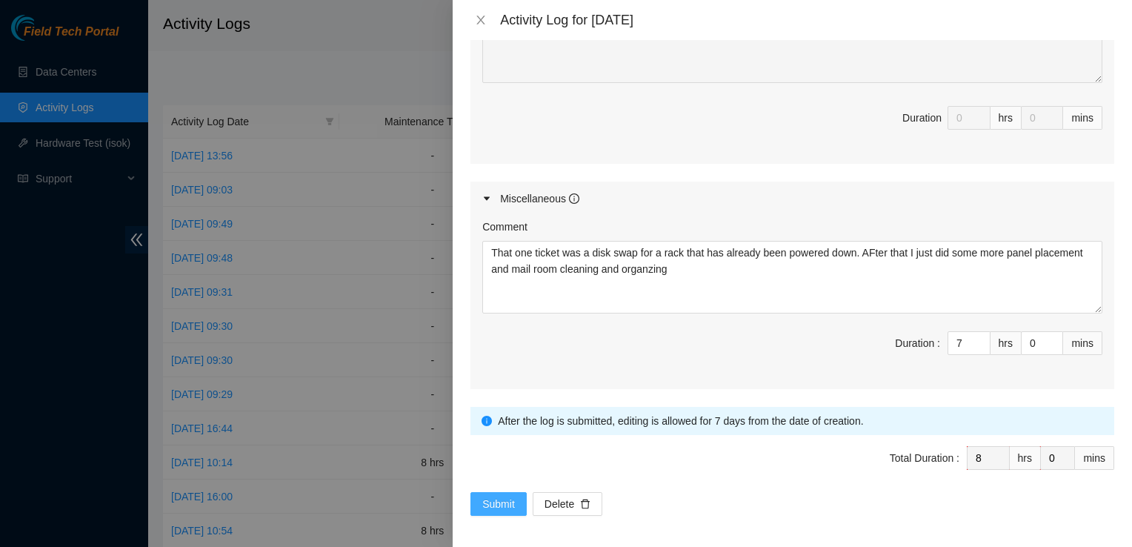
type textarea "This ticket was a disk swap for a rack that has been powered down ands is no lo…"
click at [488, 497] on span "Submit" at bounding box center [498, 504] width 33 height 16
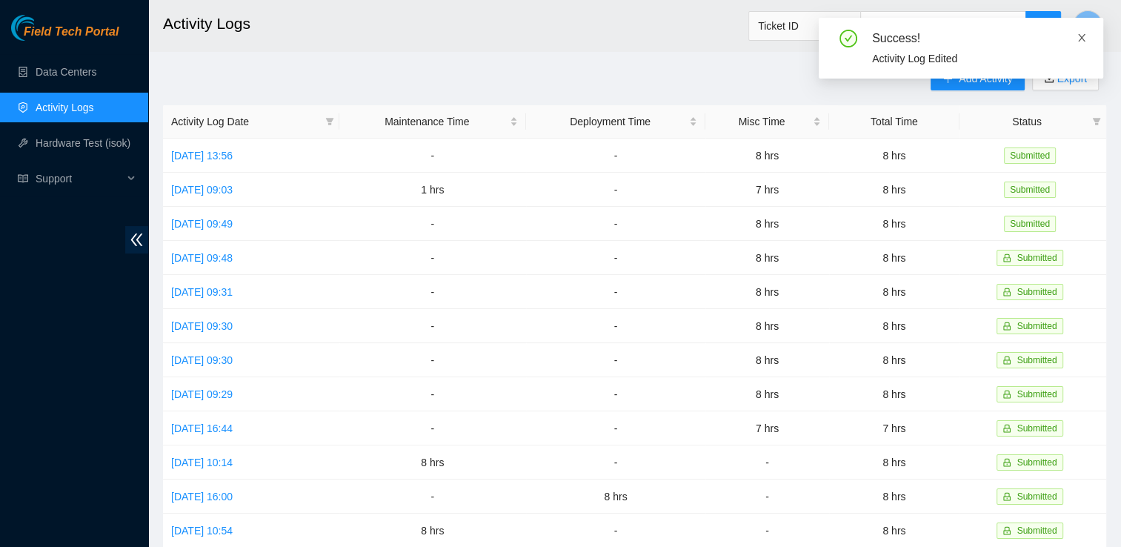
click at [1080, 36] on icon "close" at bounding box center [1081, 37] width 7 height 7
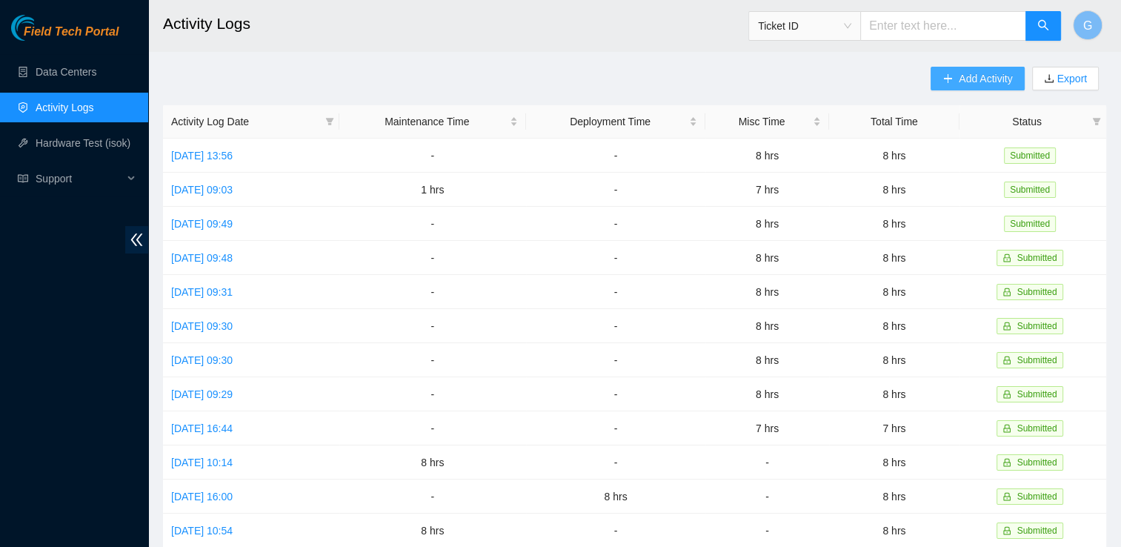
click at [963, 78] on span "Add Activity" at bounding box center [985, 78] width 53 height 16
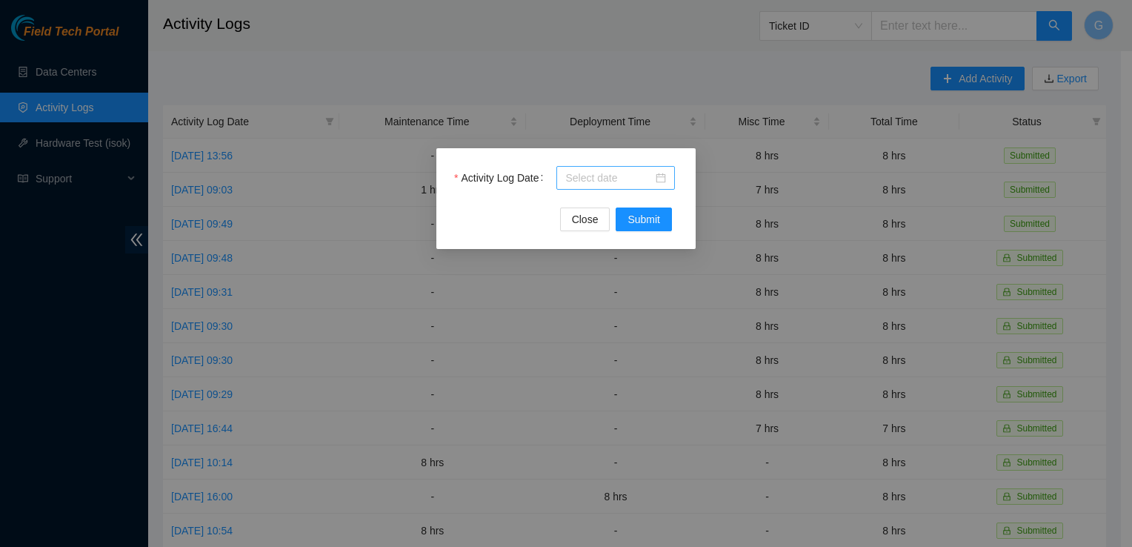
click at [596, 175] on input "Activity Log Date" at bounding box center [608, 178] width 87 height 16
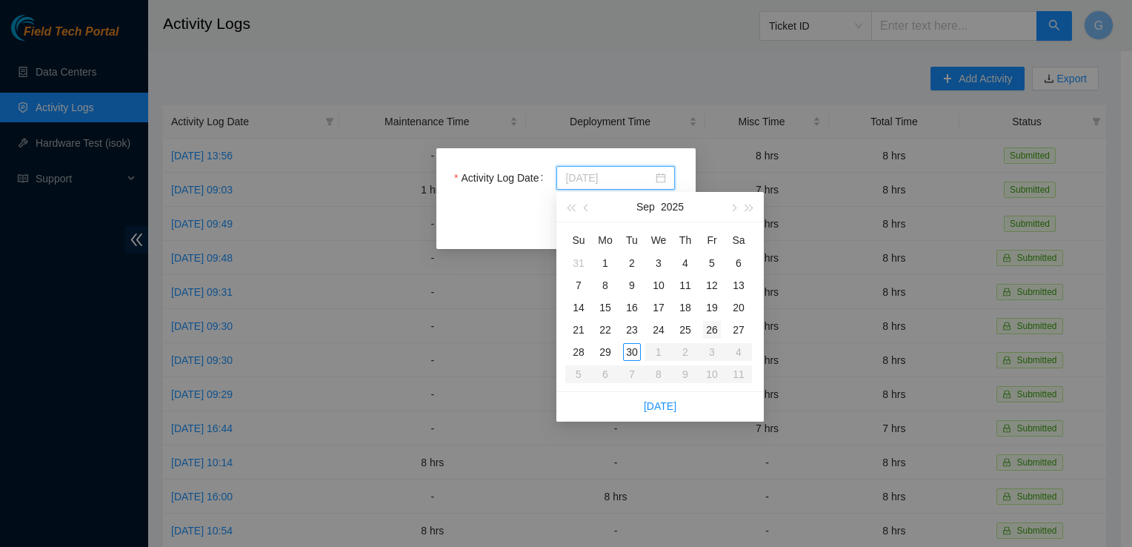
type input "[DATE]"
click at [712, 330] on div "26" at bounding box center [712, 330] width 18 height 18
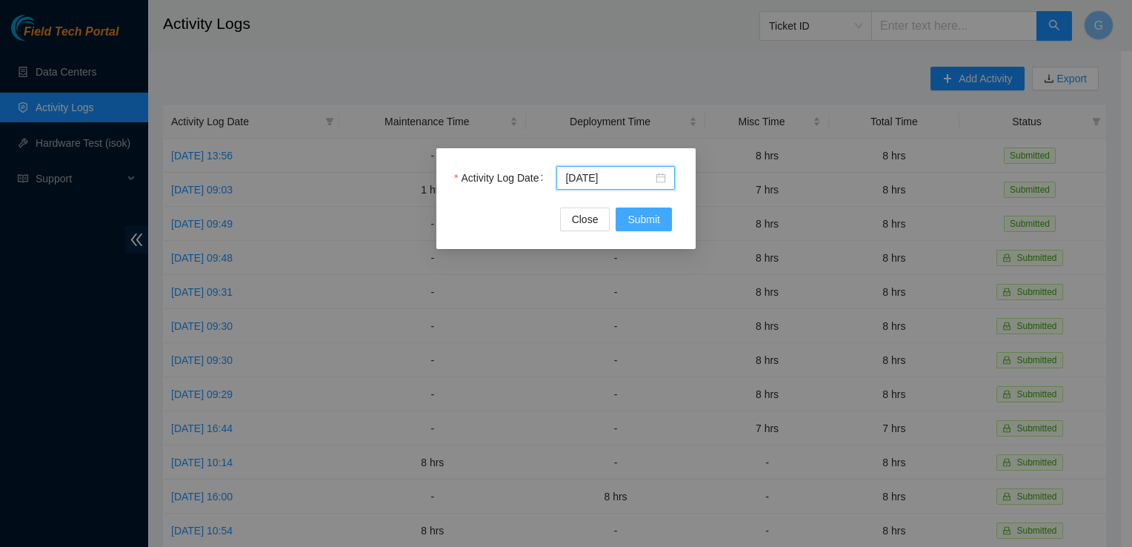
click at [664, 219] on button "Submit" at bounding box center [644, 219] width 56 height 24
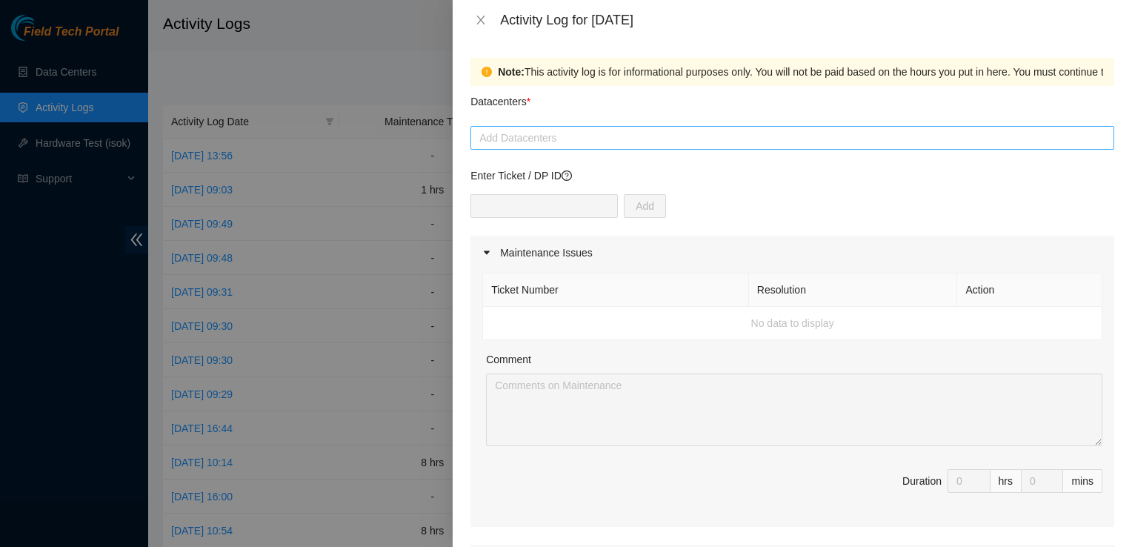
click at [575, 146] on div "Add Datacenters" at bounding box center [793, 138] width 644 height 24
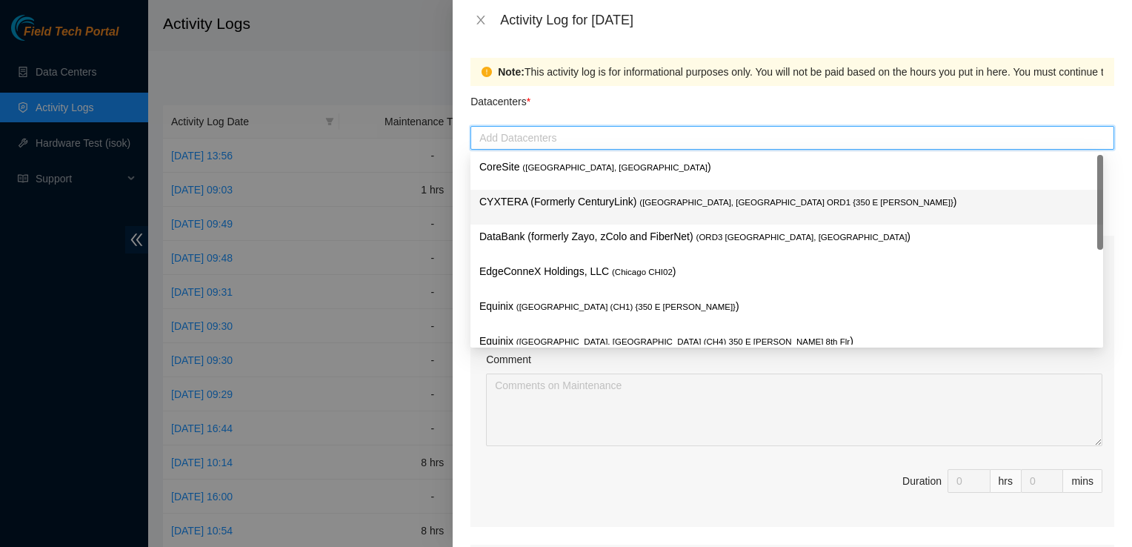
click at [551, 204] on p "CYXTERA (Formerly CenturyLink) ( [GEOGRAPHIC_DATA], [GEOGRAPHIC_DATA] ORD1 {350…" at bounding box center [786, 201] width 615 height 17
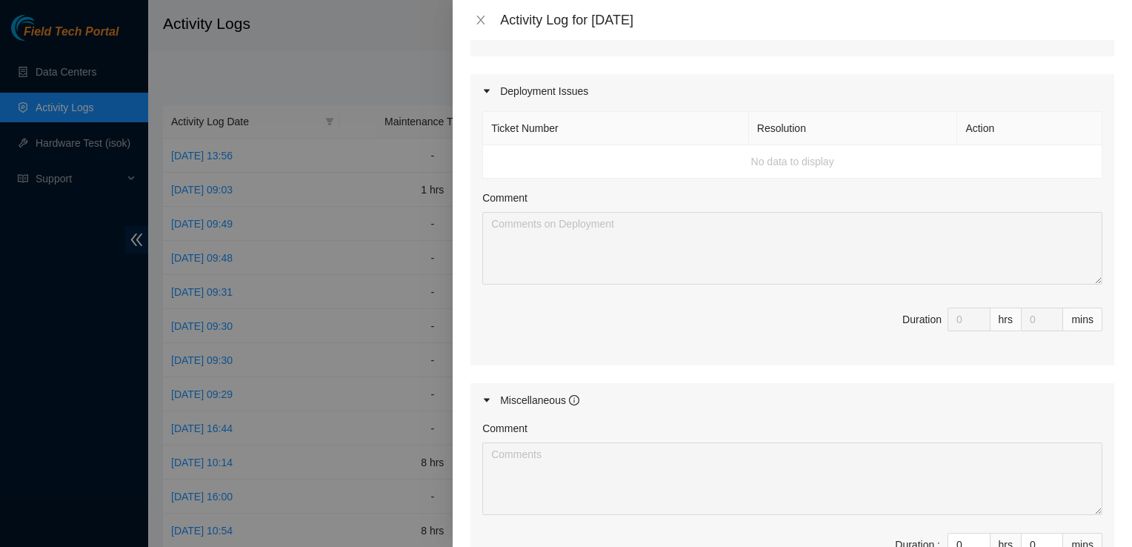
scroll to position [593, 0]
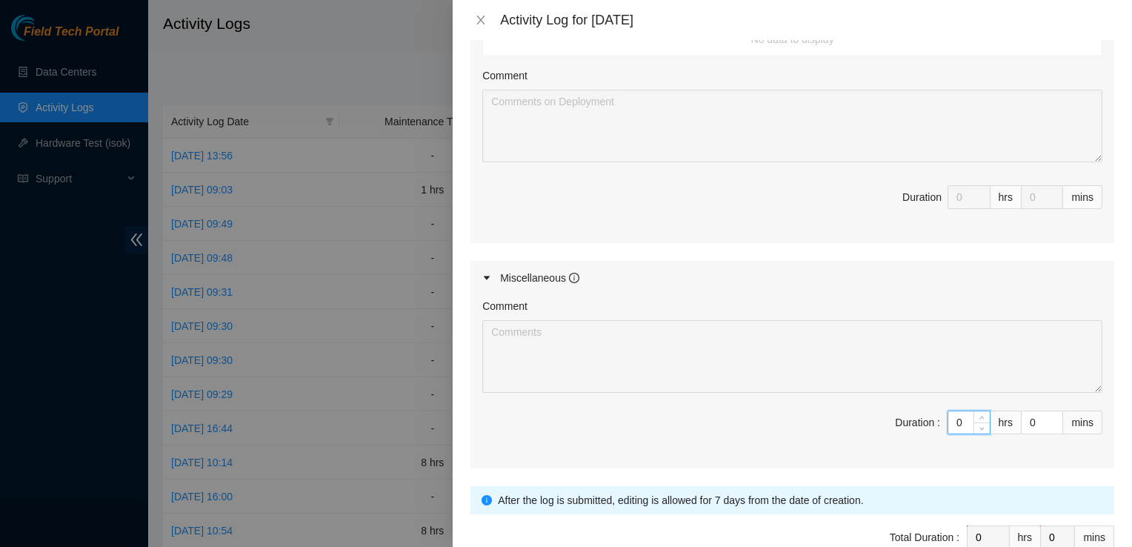
drag, startPoint x: 954, startPoint y: 419, endPoint x: 860, endPoint y: 416, distance: 94.9
click at [866, 416] on span "Duration : 0 hrs 0 mins" at bounding box center [792, 431] width 620 height 41
type input "8"
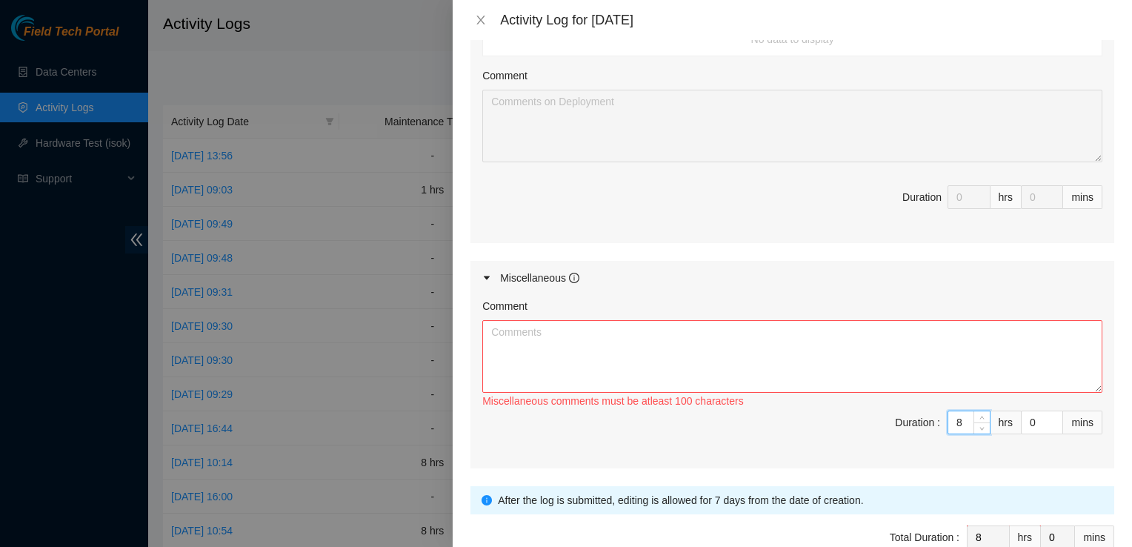
type input "8"
click at [728, 377] on textarea "Comment" at bounding box center [792, 356] width 620 height 73
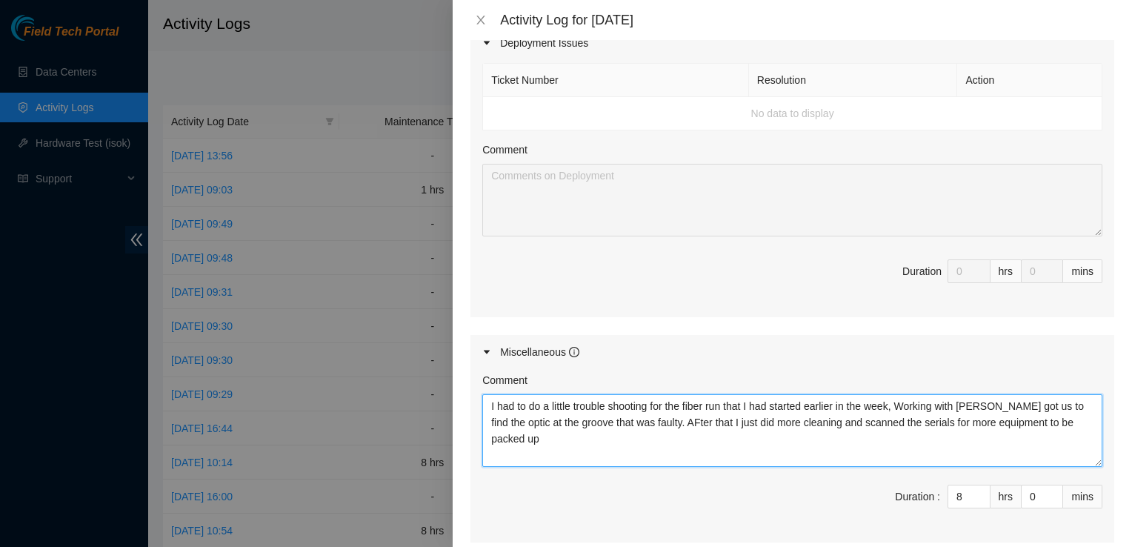
scroll to position [672, 0]
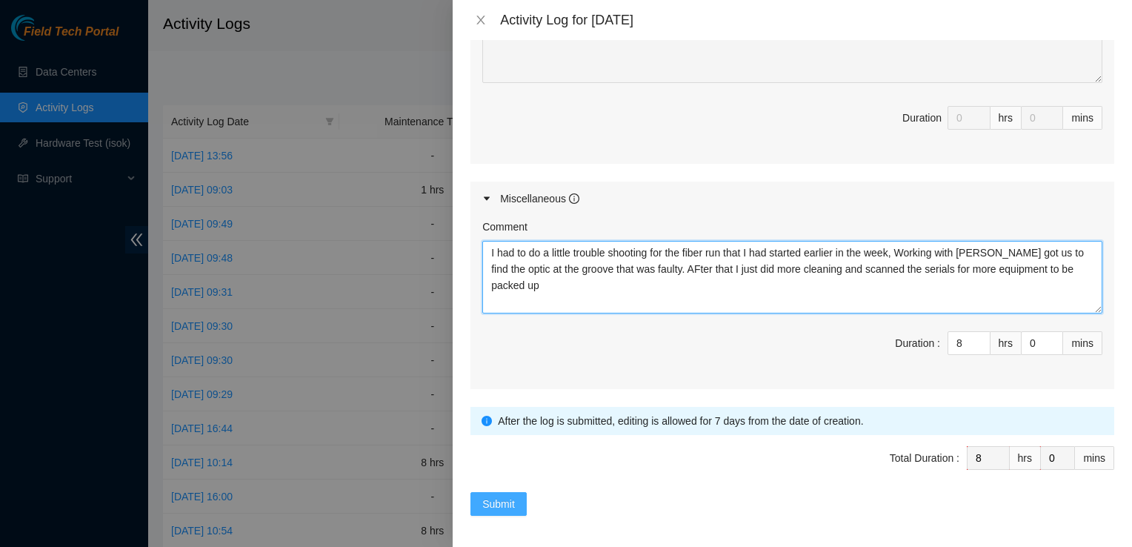
type textarea "I had to do a little trouble shooting for the fiber run that I had started earl…"
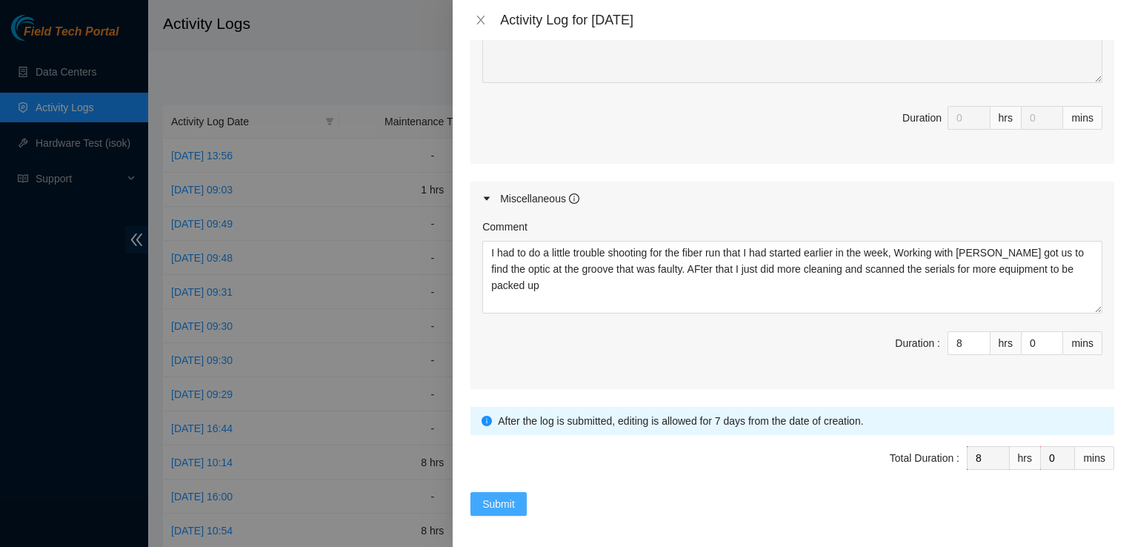
click at [497, 496] on span "Submit" at bounding box center [498, 504] width 33 height 16
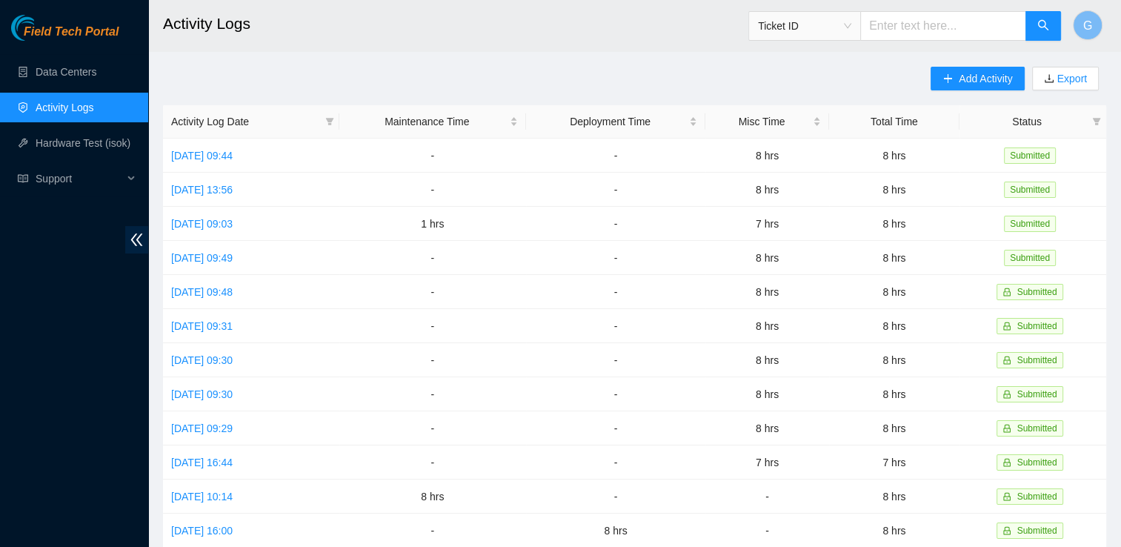
click at [47, 56] on div "Field Tech Portal Data Centers Activity Logs Hardware Test (isok) Support" at bounding box center [74, 281] width 148 height 532
click at [51, 67] on link "Data Centers" at bounding box center [66, 72] width 61 height 12
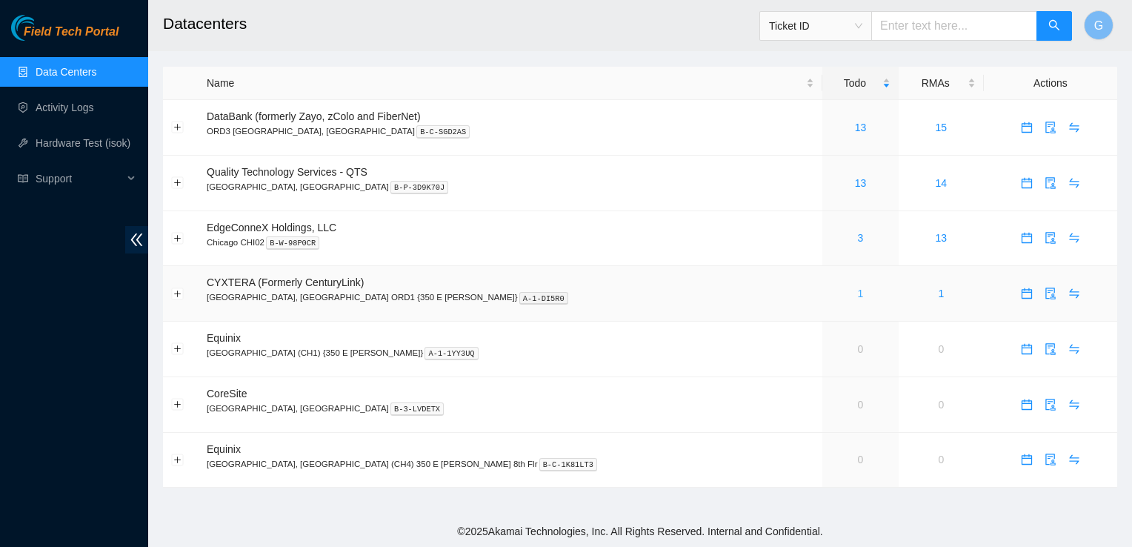
click at [858, 295] on link "1" at bounding box center [861, 294] width 6 height 12
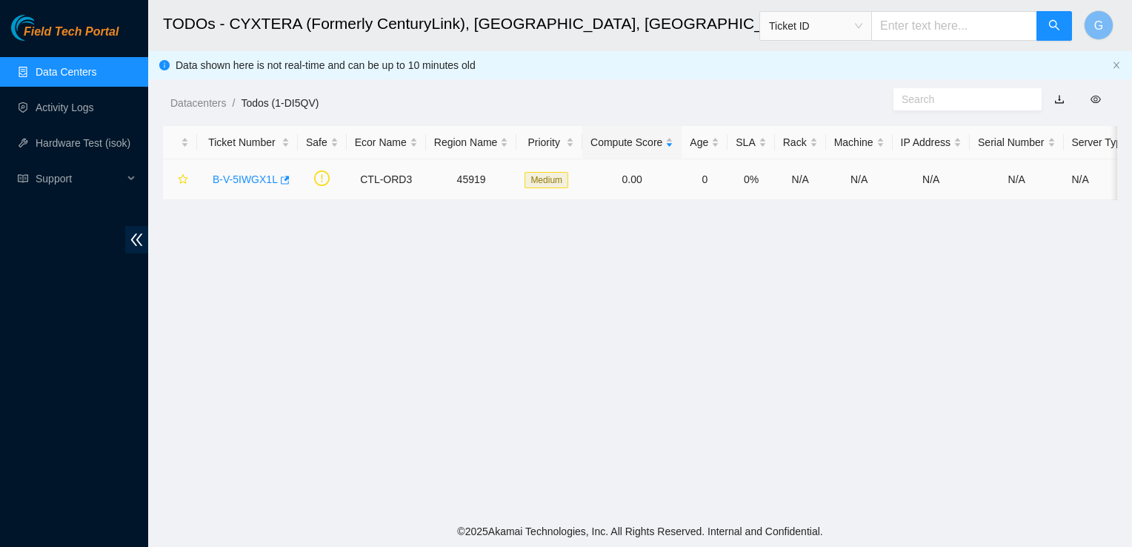
click at [250, 173] on link "B-V-5IWGX1L" at bounding box center [245, 179] width 65 height 12
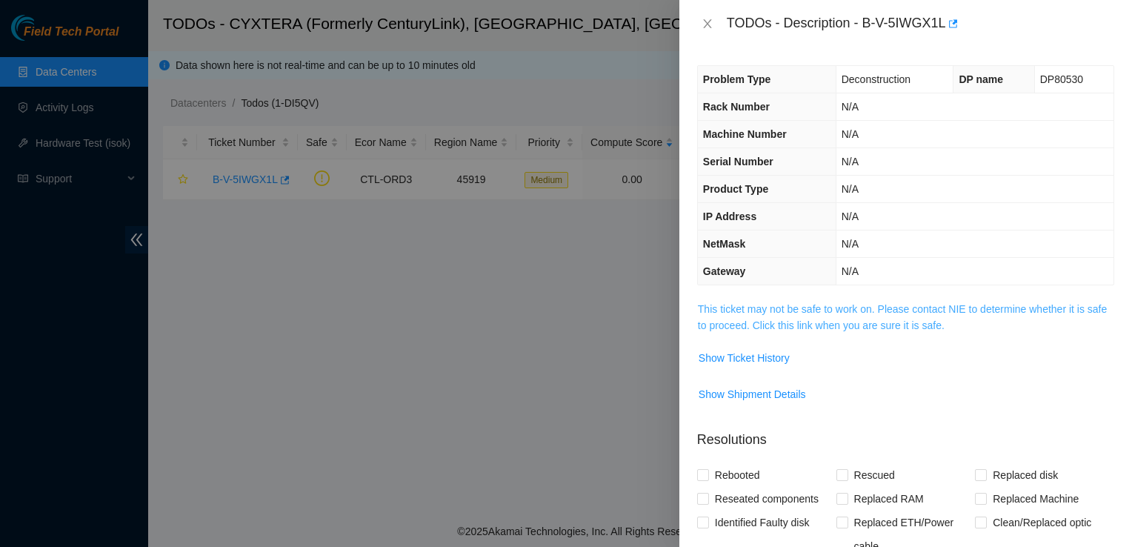
click at [886, 317] on link "This ticket may not be safe to work on. Please contact NIE to determine whether…" at bounding box center [902, 317] width 409 height 28
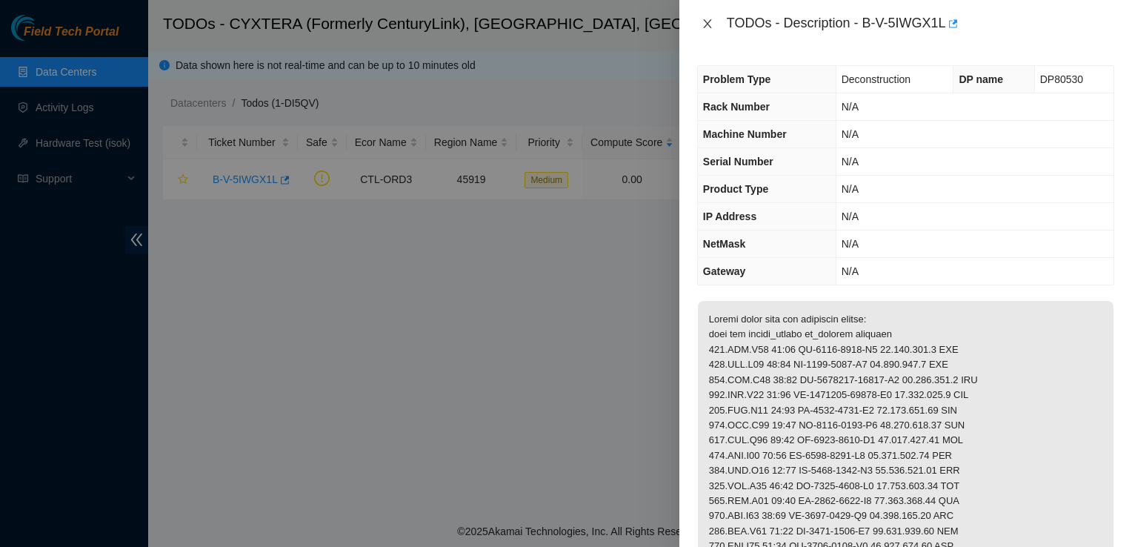
click at [705, 28] on icon "close" at bounding box center [708, 24] width 12 height 12
